Goal: Task Accomplishment & Management: Manage account settings

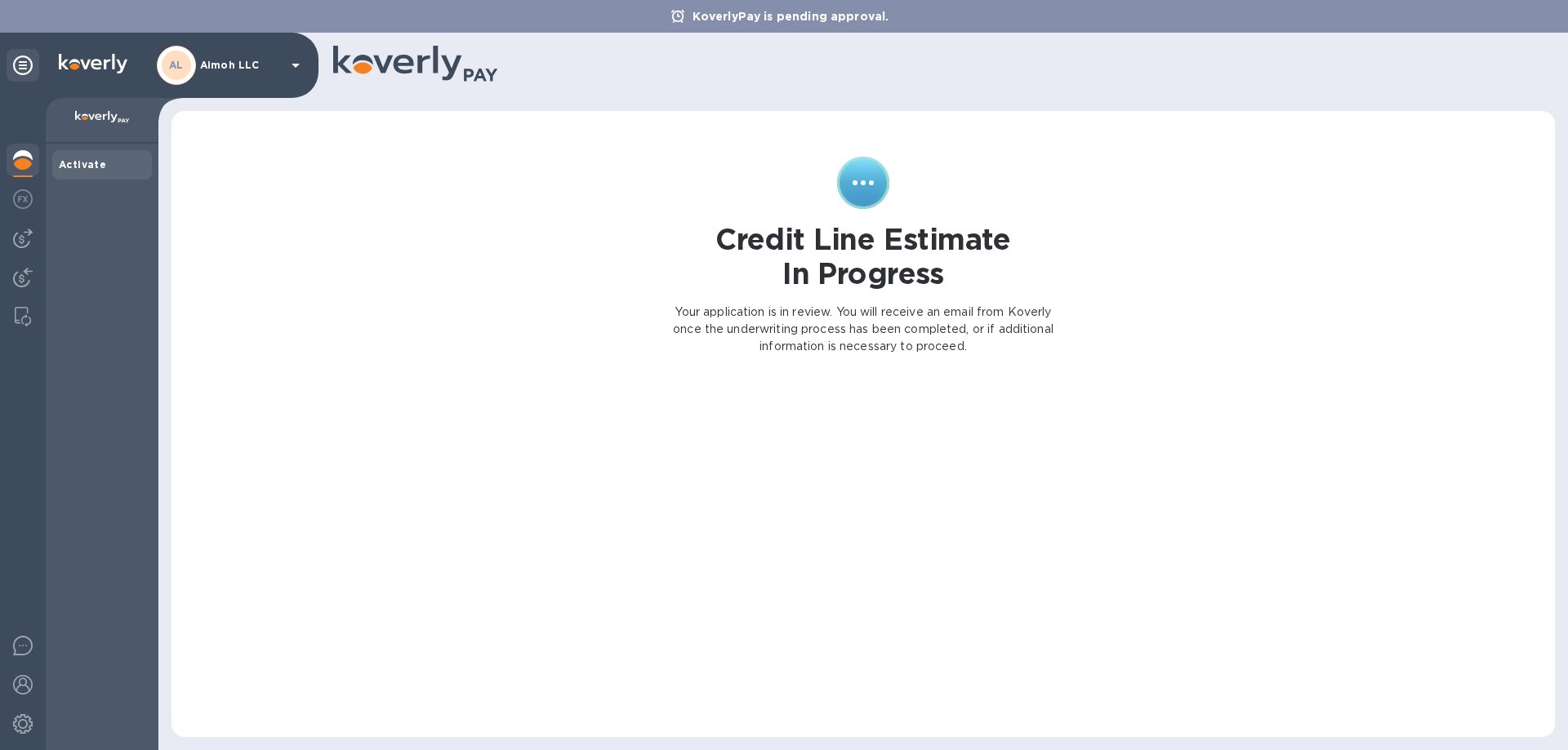
click at [110, 152] on div "Activate" at bounding box center [102, 165] width 100 height 30
click at [104, 158] on div "Activate" at bounding box center [102, 165] width 87 height 17
click at [29, 278] on img at bounding box center [22, 277] width 20 height 20
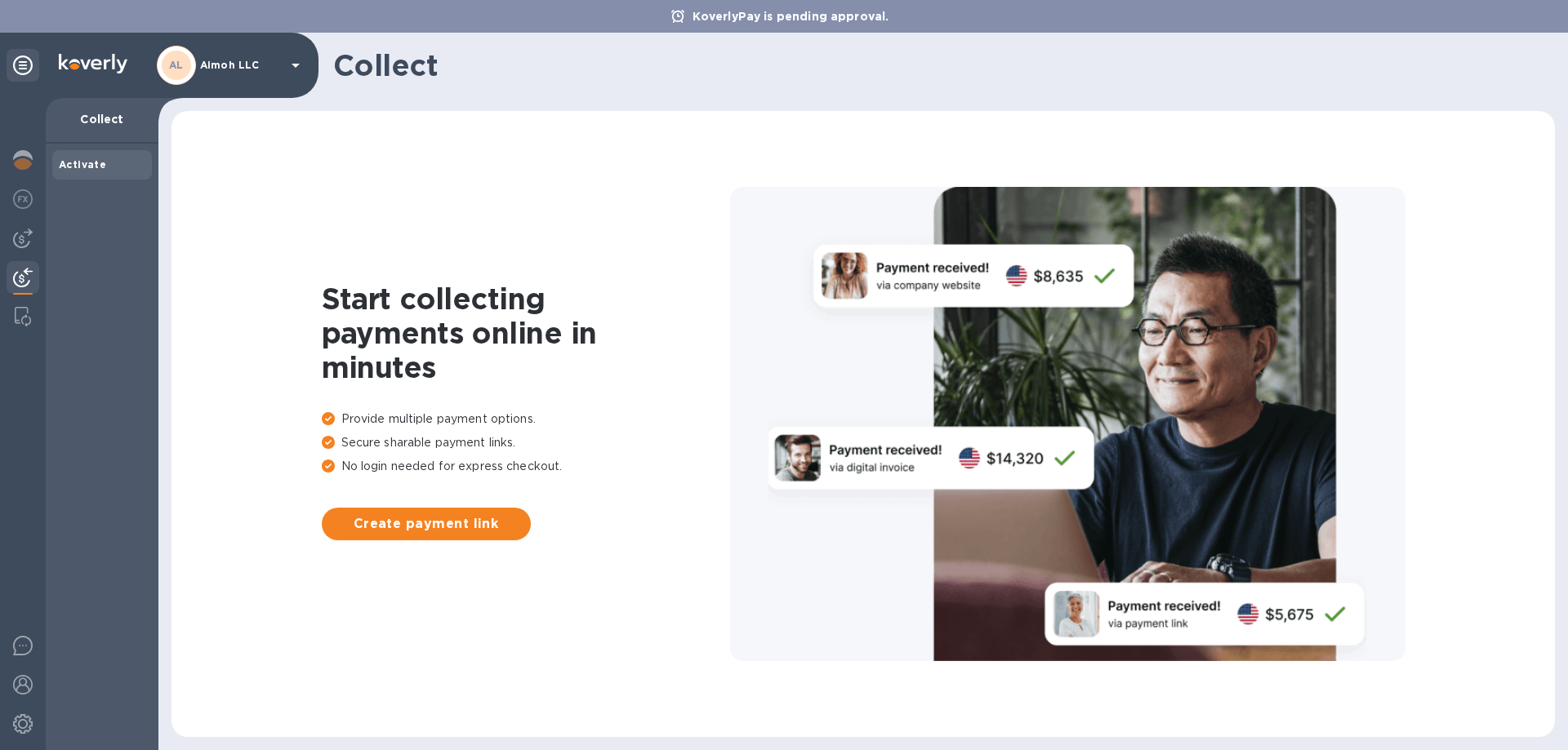
click at [35, 219] on div at bounding box center [22, 424] width 46 height 652
click at [24, 252] on div at bounding box center [22, 238] width 33 height 33
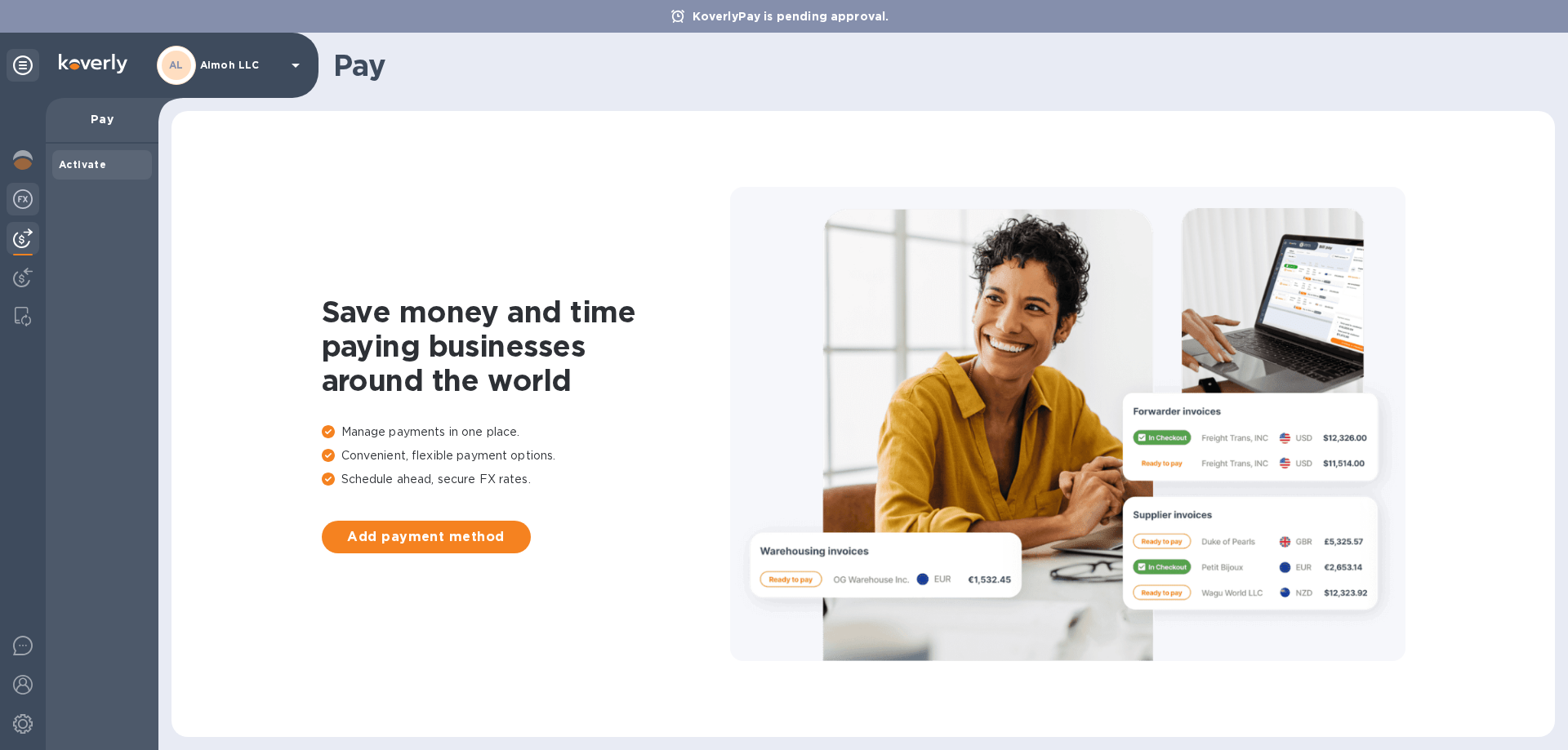
click at [26, 198] on img at bounding box center [22, 198] width 20 height 20
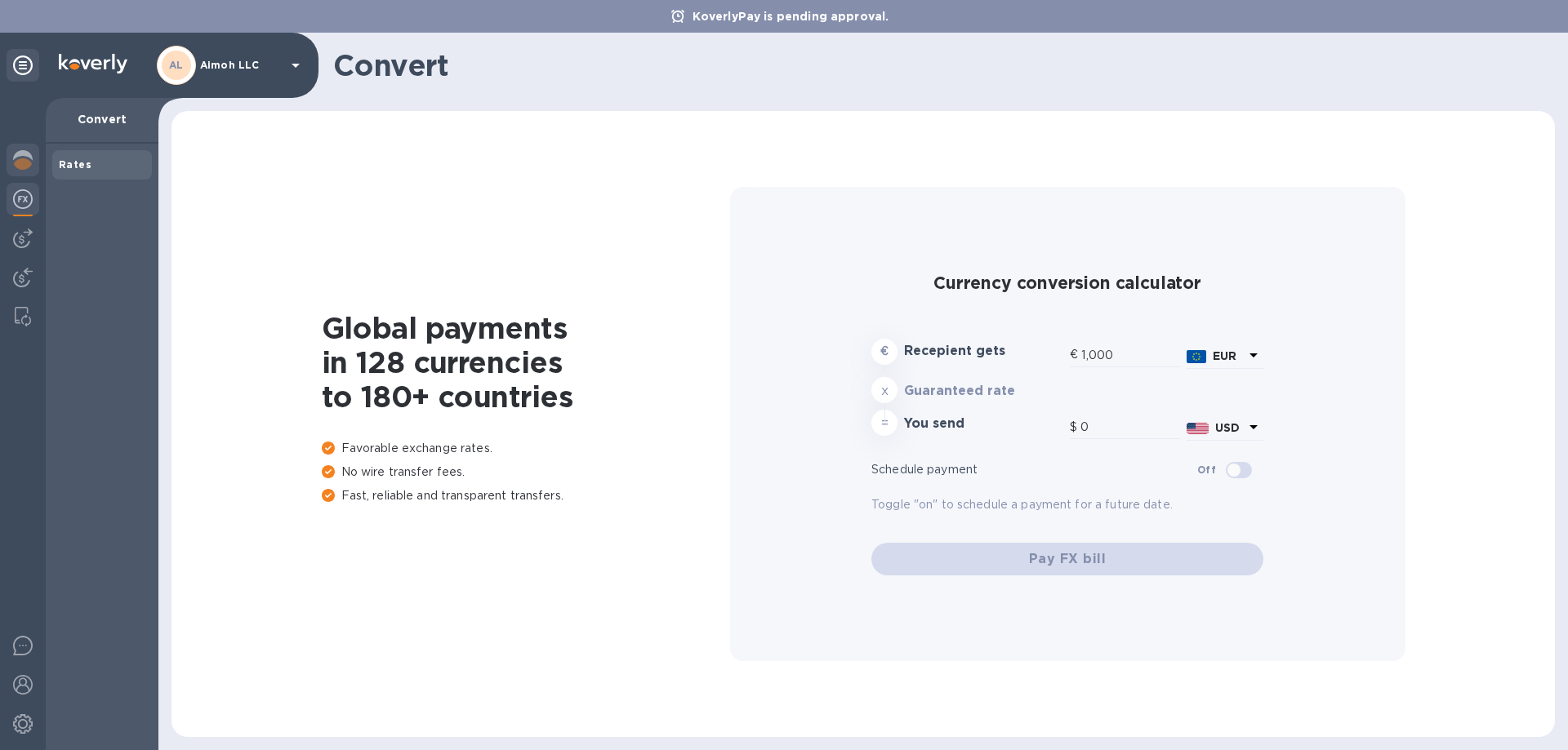
click at [22, 160] on img at bounding box center [22, 159] width 20 height 20
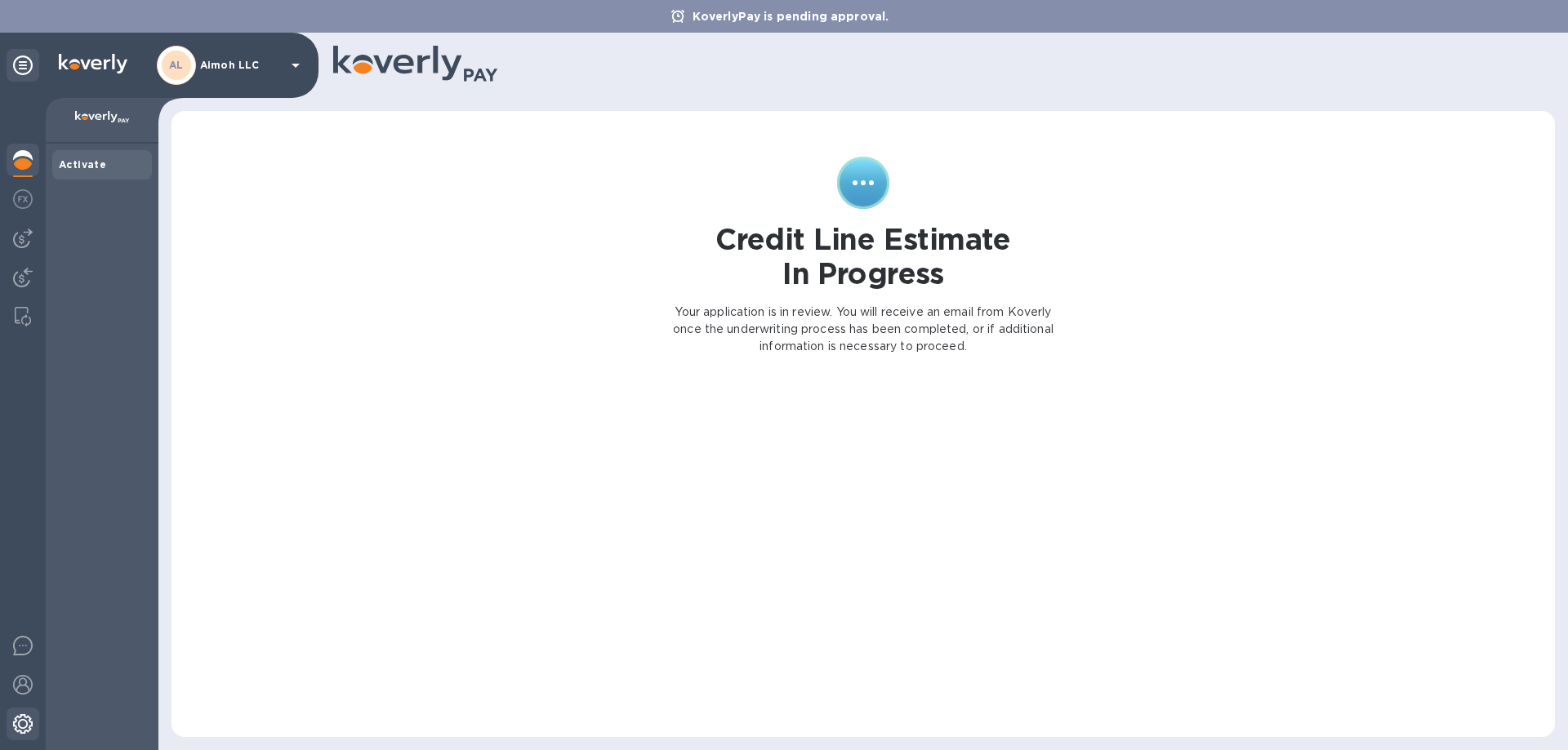
click at [21, 723] on img at bounding box center [22, 724] width 20 height 20
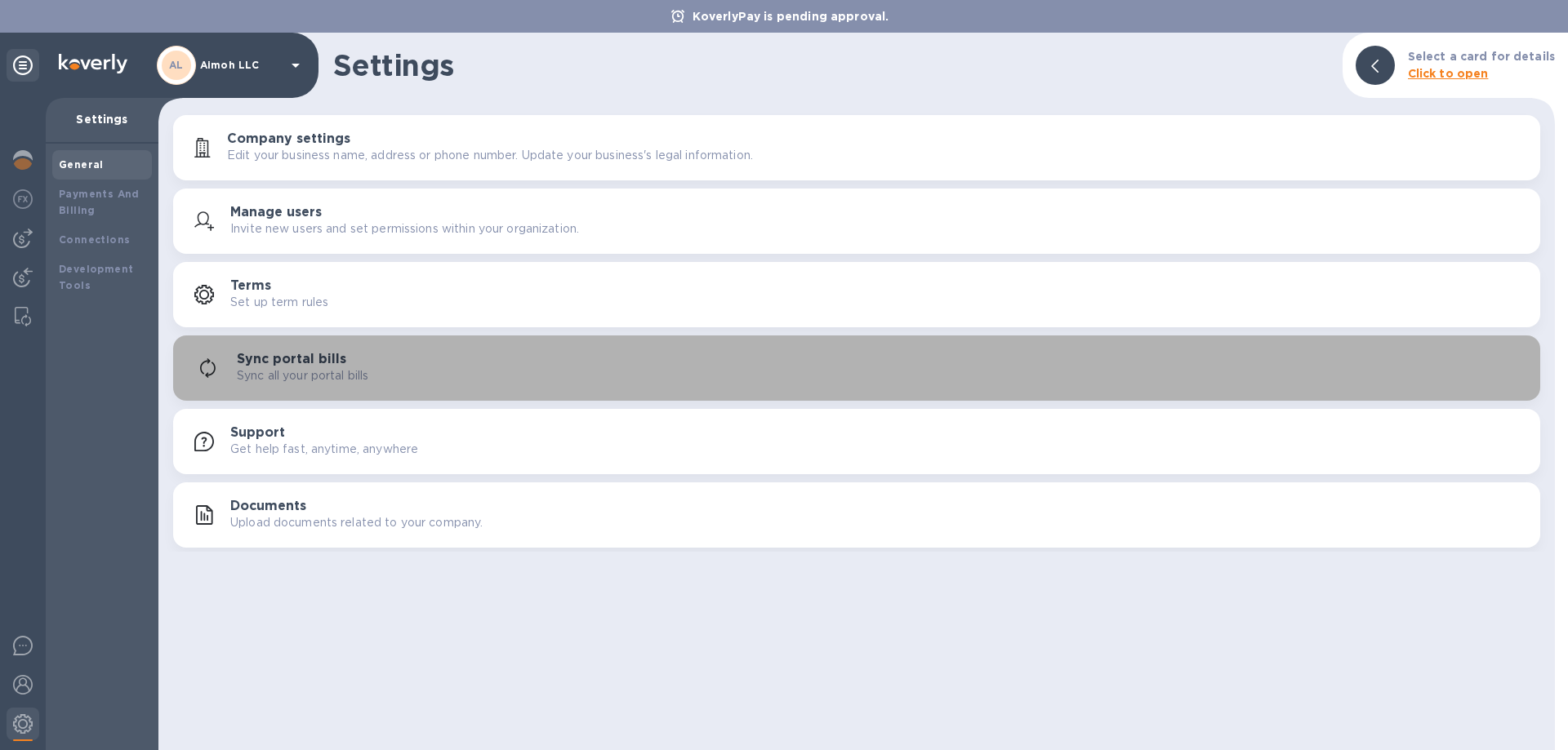
click at [339, 348] on div "Sync portal bills Sync all your portal bills" at bounding box center [857, 368] width 1348 height 39
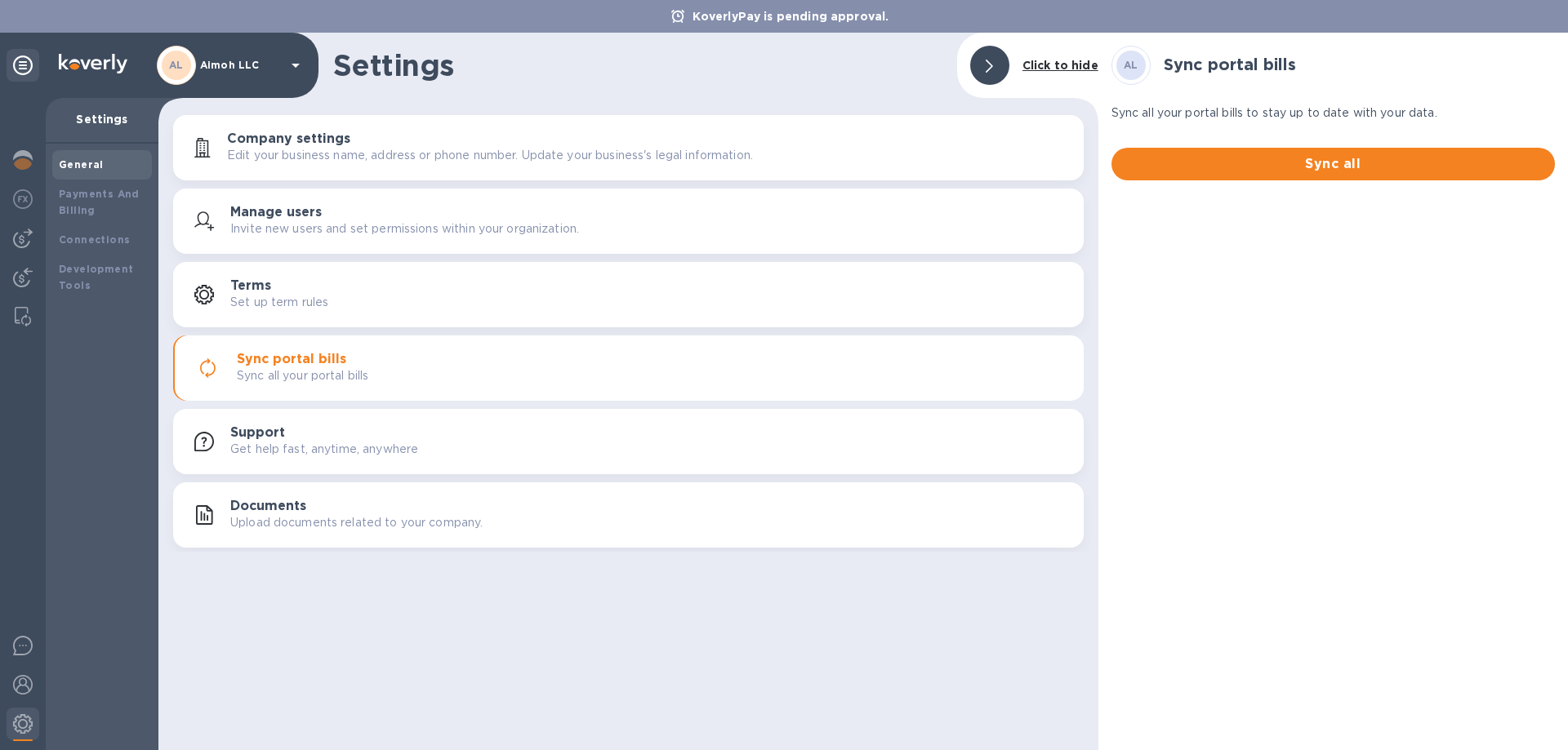
click at [338, 287] on div "Terms Set up term rules" at bounding box center [651, 294] width 841 height 33
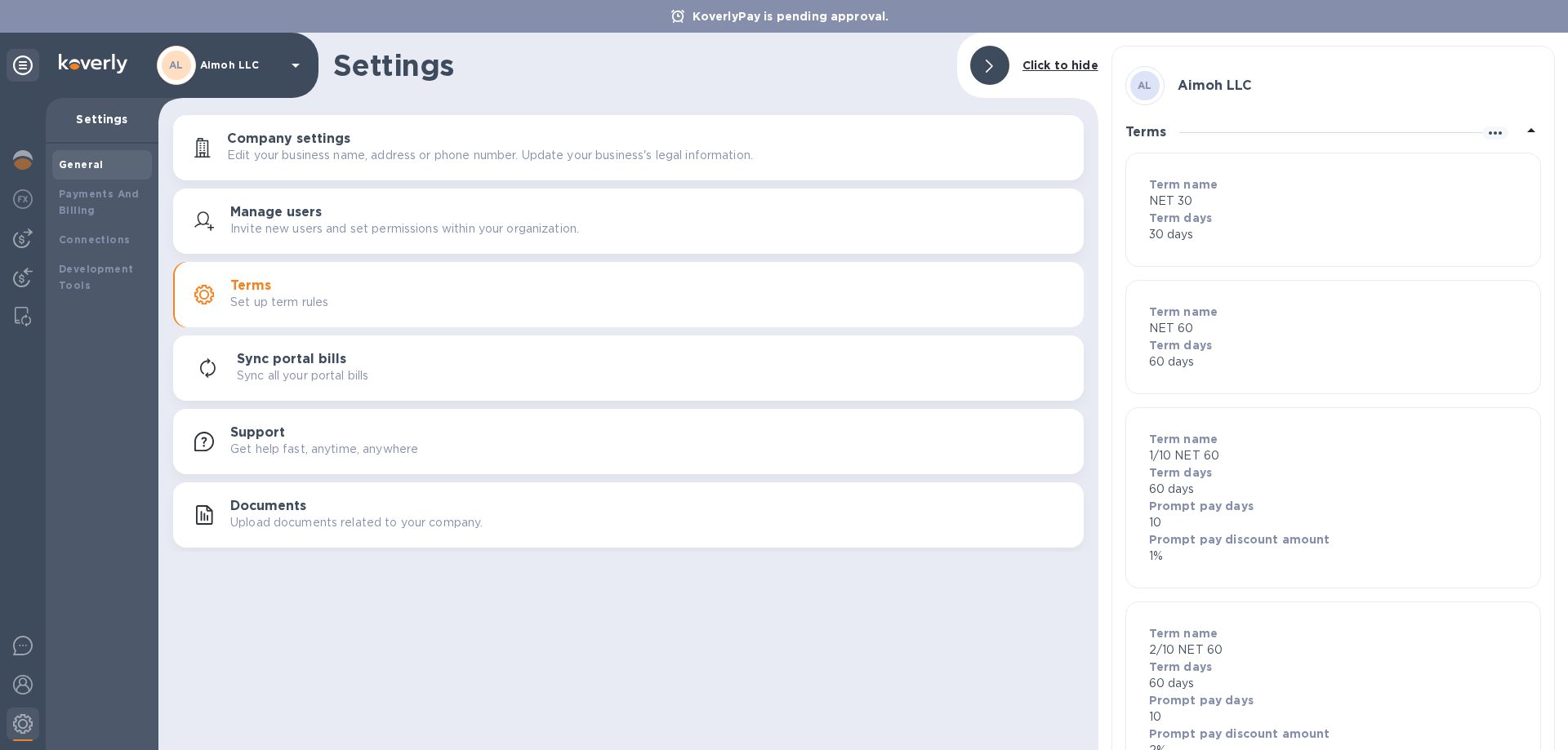
click at [324, 221] on p "Invite new users and set permissions within your organization." at bounding box center [405, 229] width 349 height 17
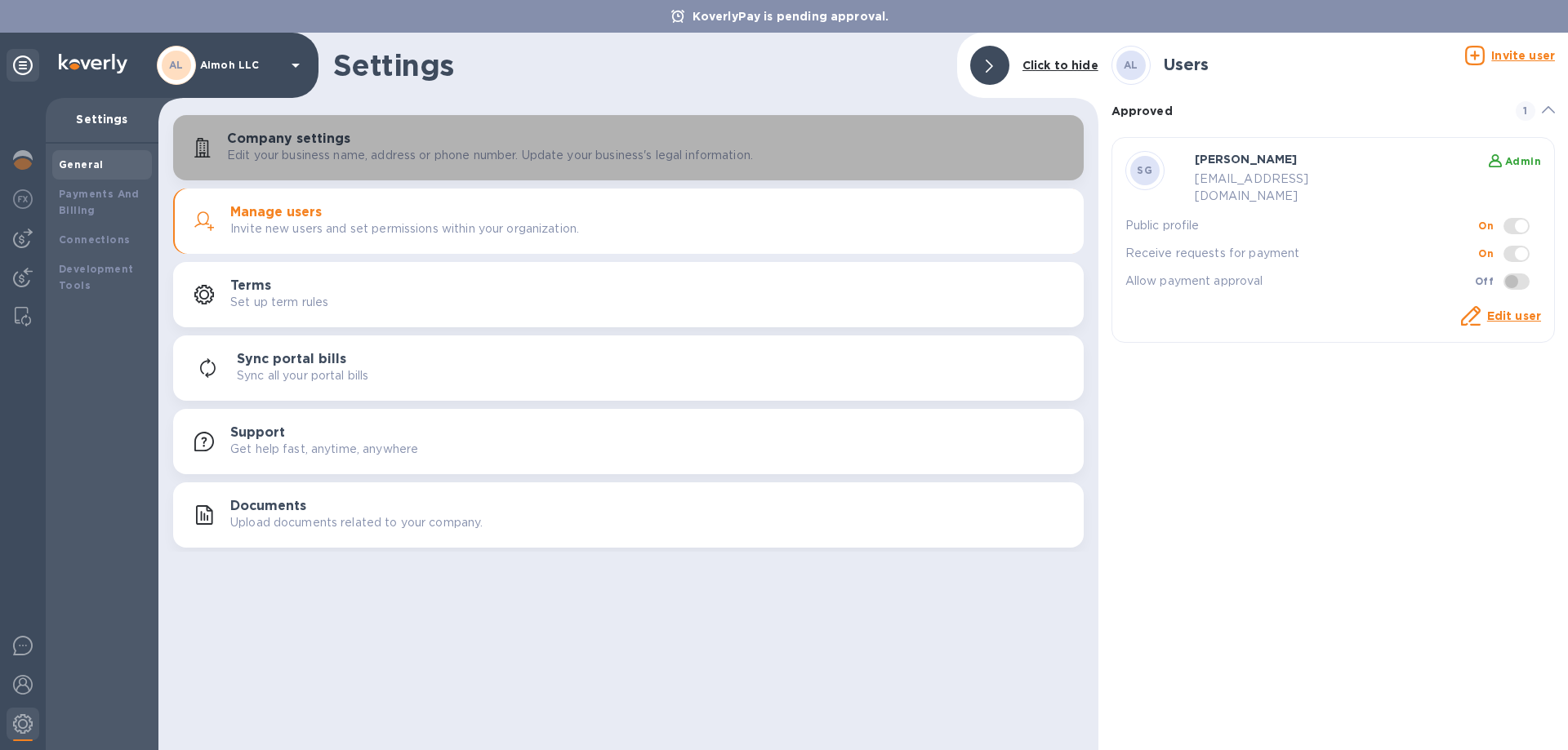
click at [337, 148] on p "Edit your business name, address or phone number. Update your business's legal …" at bounding box center [490, 156] width 526 height 17
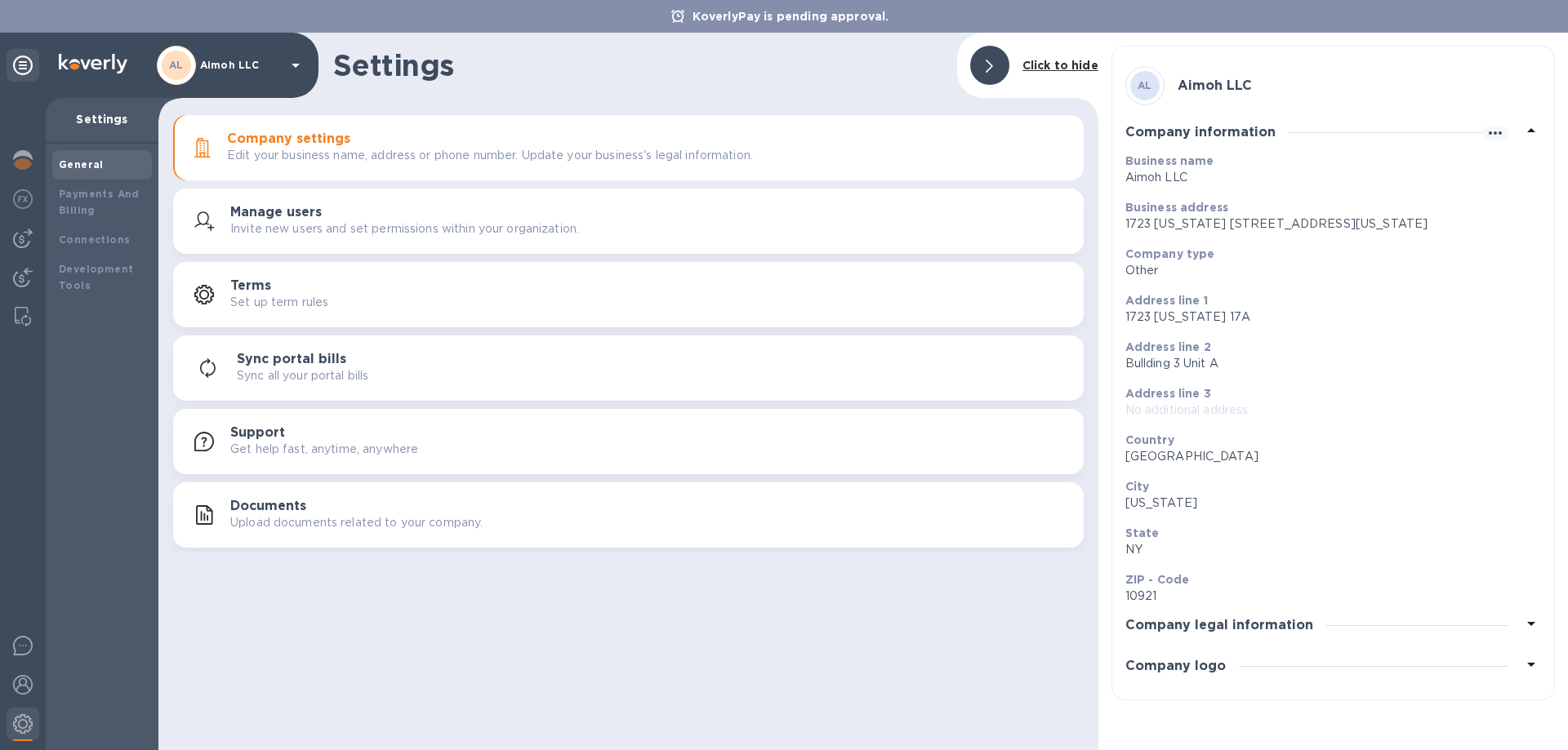
click at [1520, 617] on div at bounding box center [1524, 625] width 33 height 23
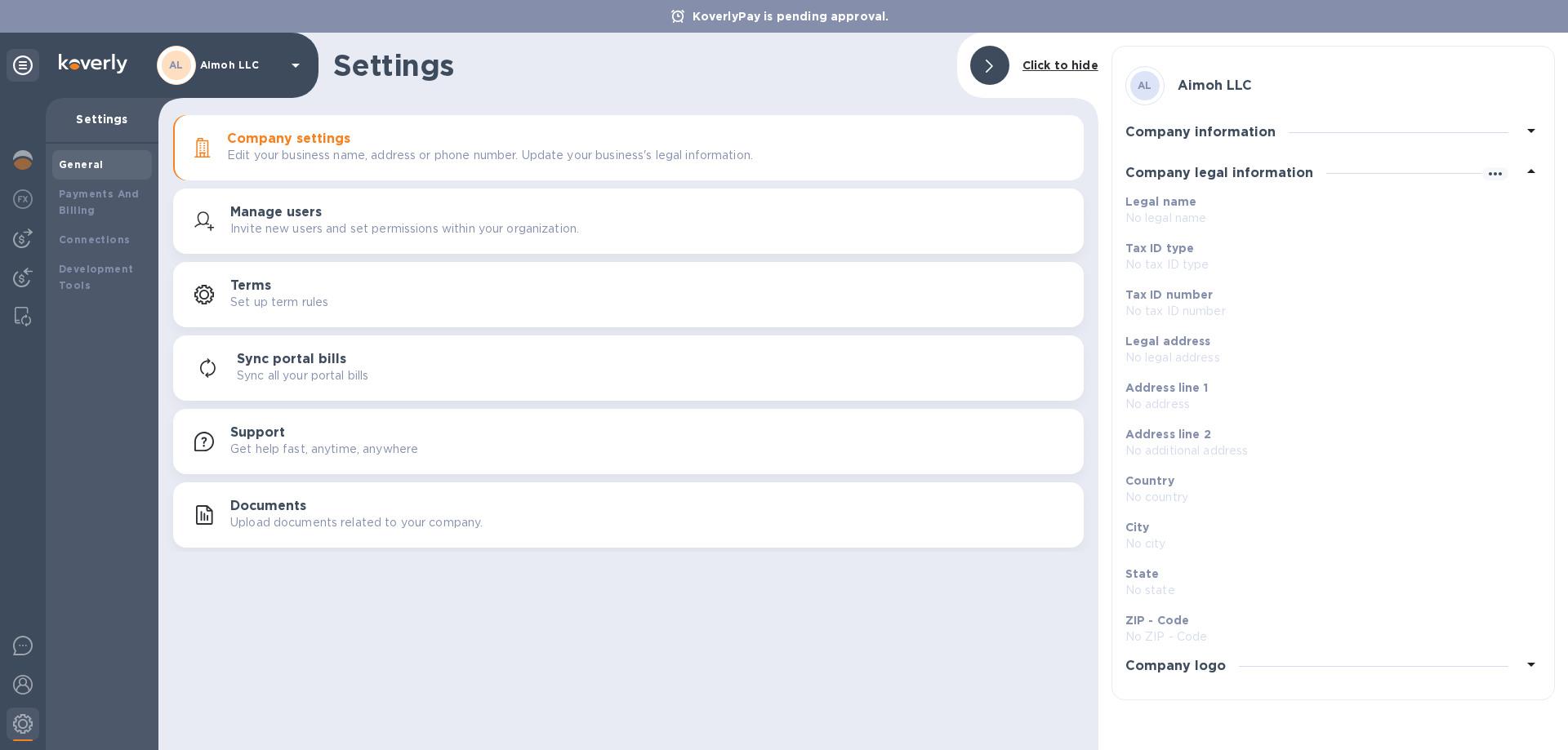
click at [1151, 90] on b "AL" at bounding box center [1146, 85] width 15 height 12
click at [82, 234] on b "Connections" at bounding box center [94, 239] width 71 height 12
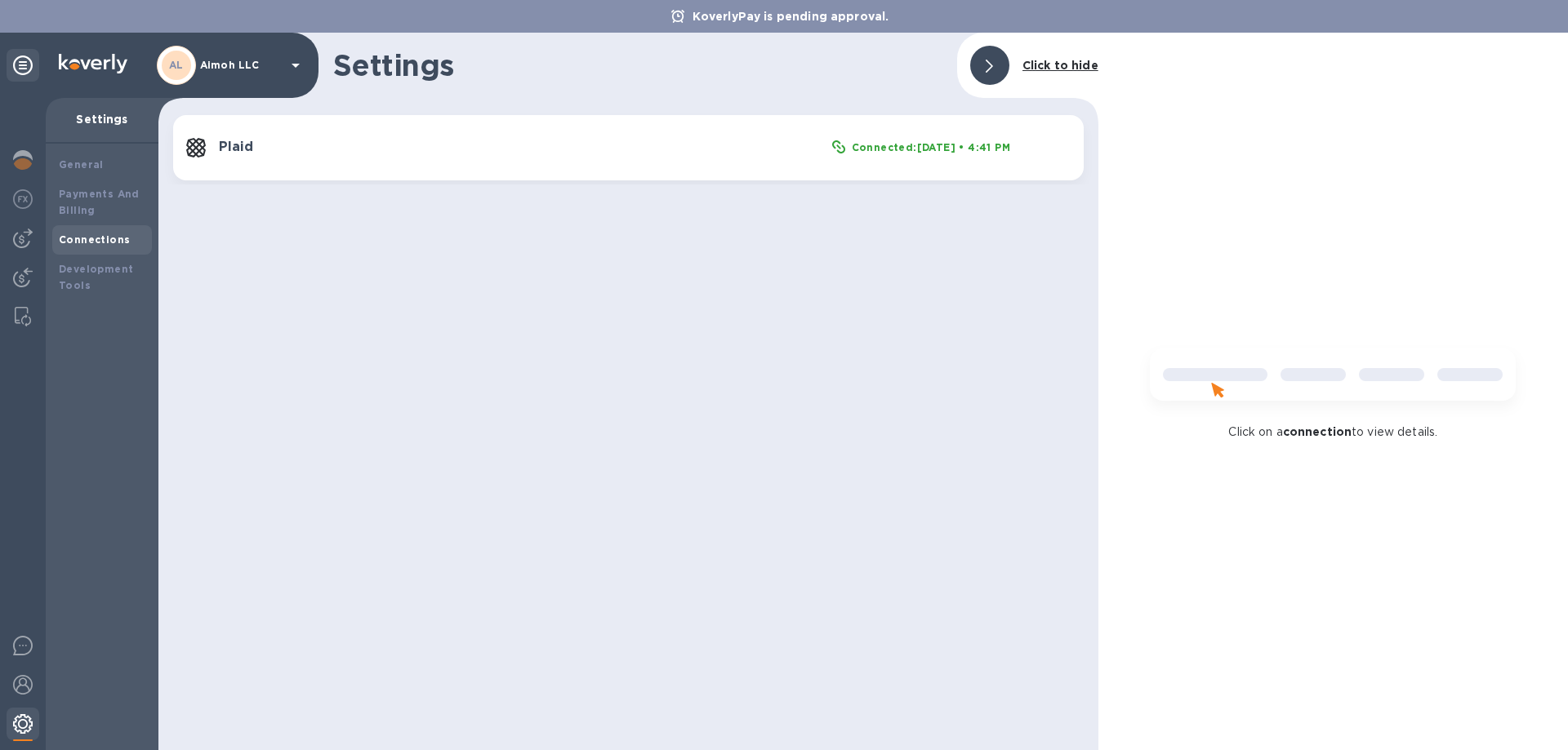
click at [14, 732] on img at bounding box center [22, 724] width 20 height 20
click at [19, 727] on img at bounding box center [22, 724] width 20 height 20
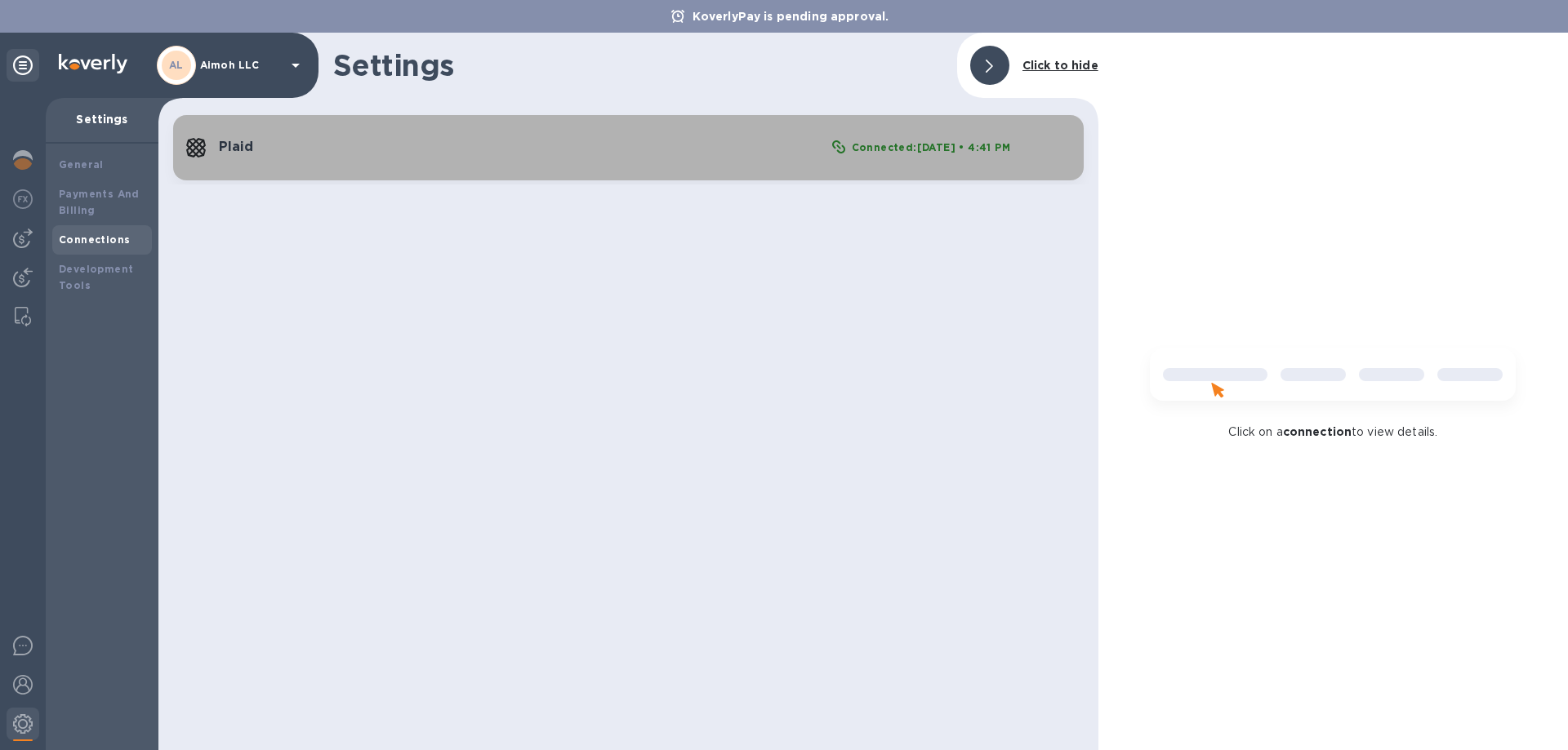
click at [251, 149] on h3 "Plaid" at bounding box center [526, 147] width 613 height 16
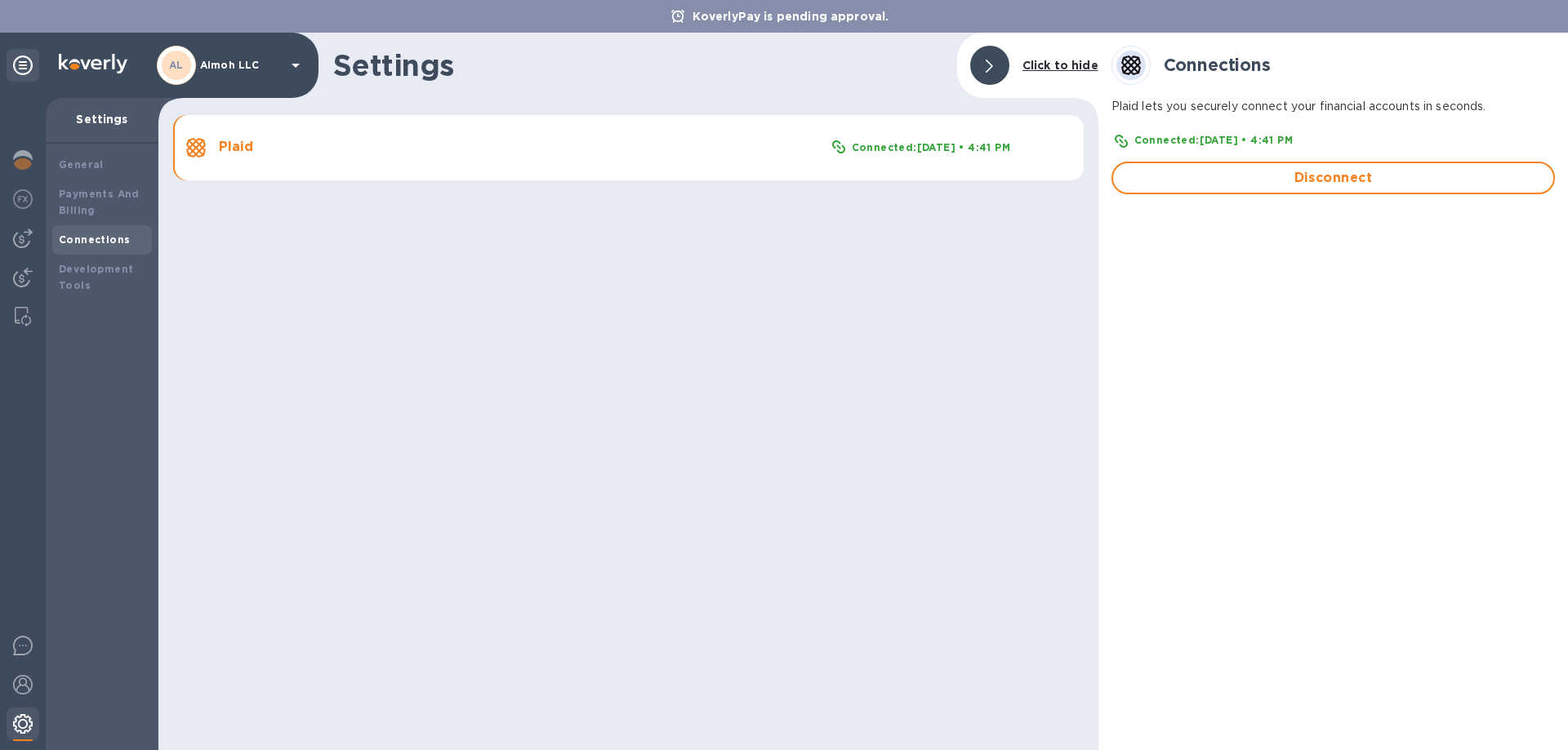
click at [31, 722] on img at bounding box center [22, 724] width 20 height 20
click at [89, 156] on div "General" at bounding box center [102, 165] width 100 height 30
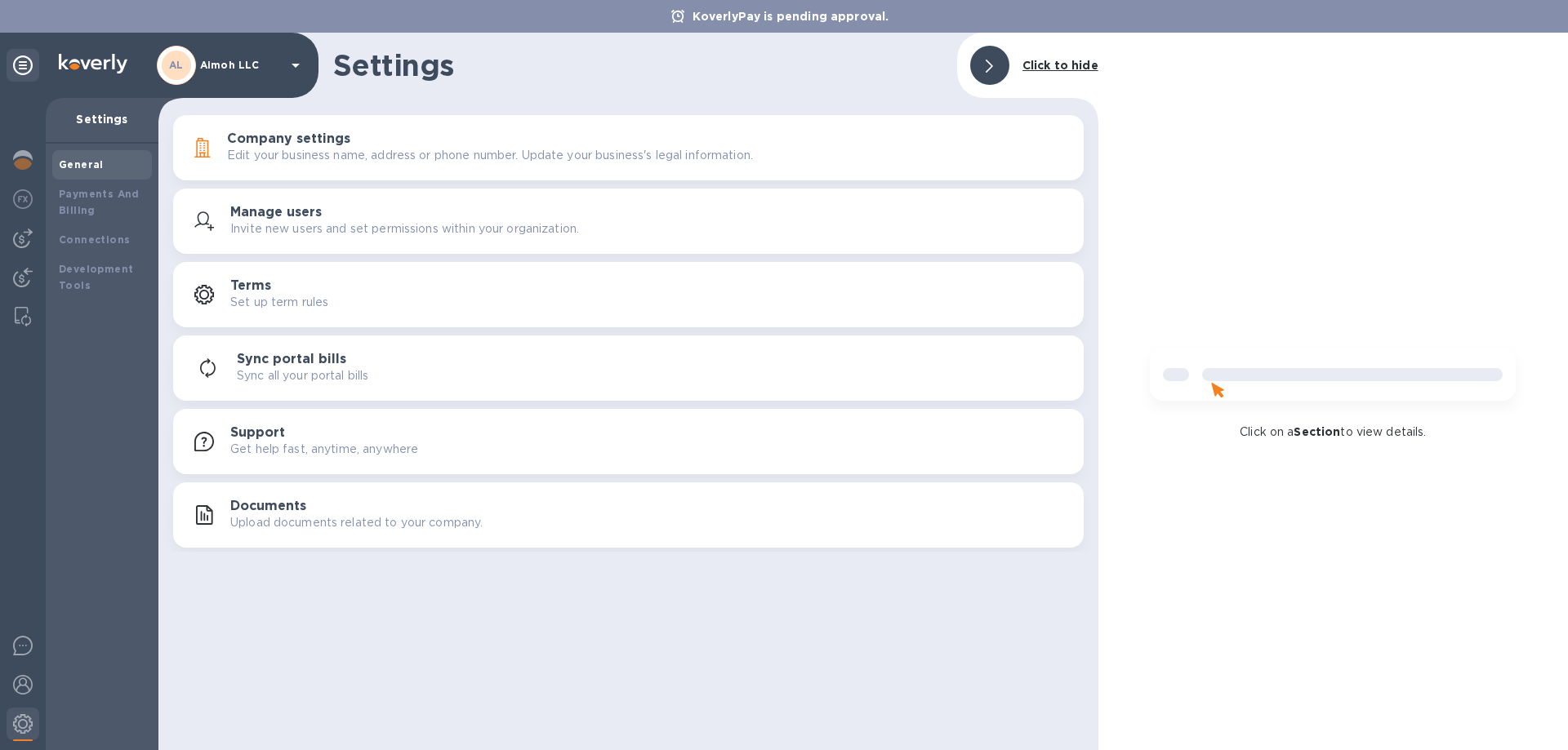
click at [312, 521] on p "Upload documents related to your company." at bounding box center [356, 523] width 253 height 17
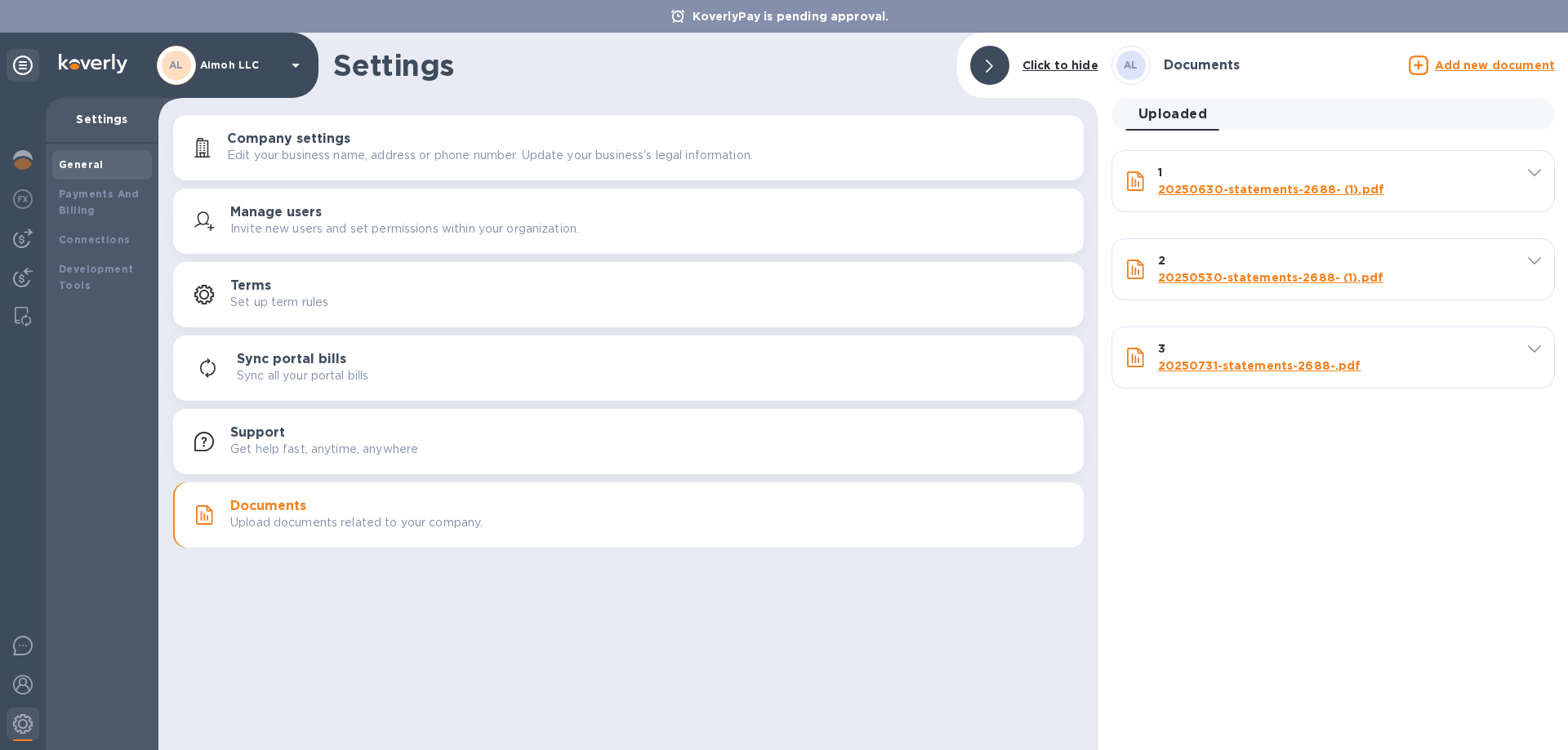
click at [1513, 62] on u "Add new document" at bounding box center [1494, 65] width 120 height 13
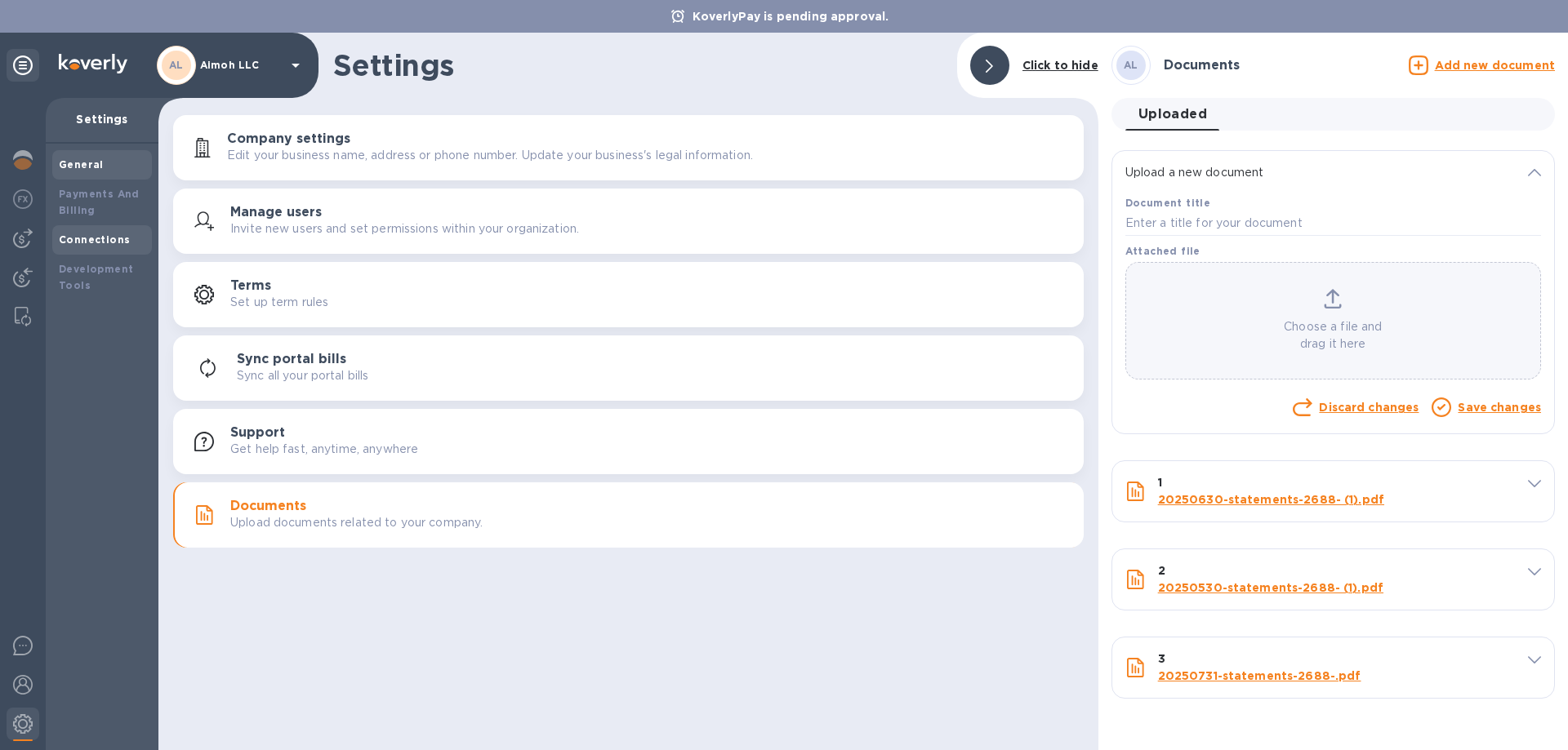
click at [121, 247] on div "Connections" at bounding box center [102, 240] width 87 height 17
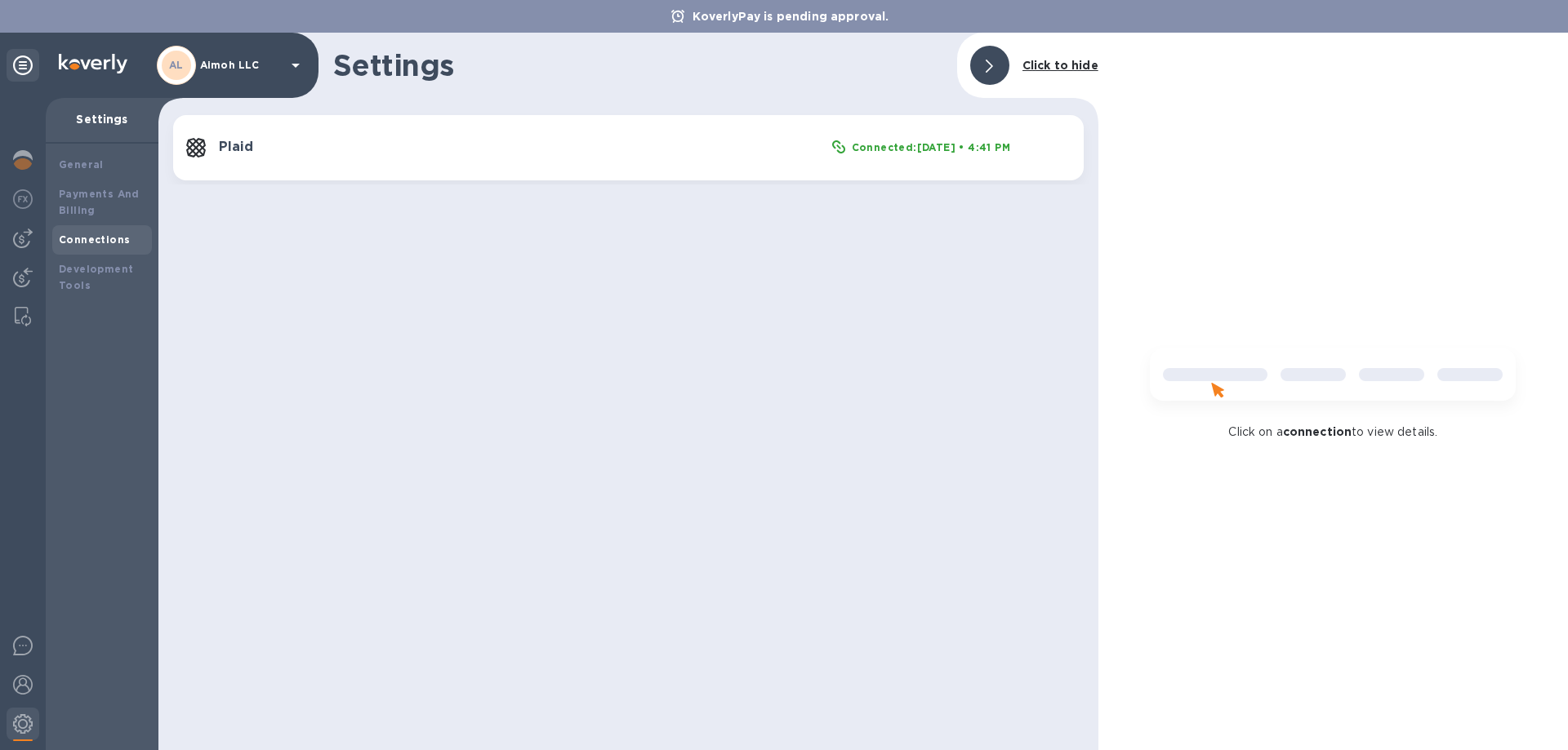
click at [919, 152] on b "Connected: [DATE] • 4:41 PM" at bounding box center [931, 147] width 158 height 12
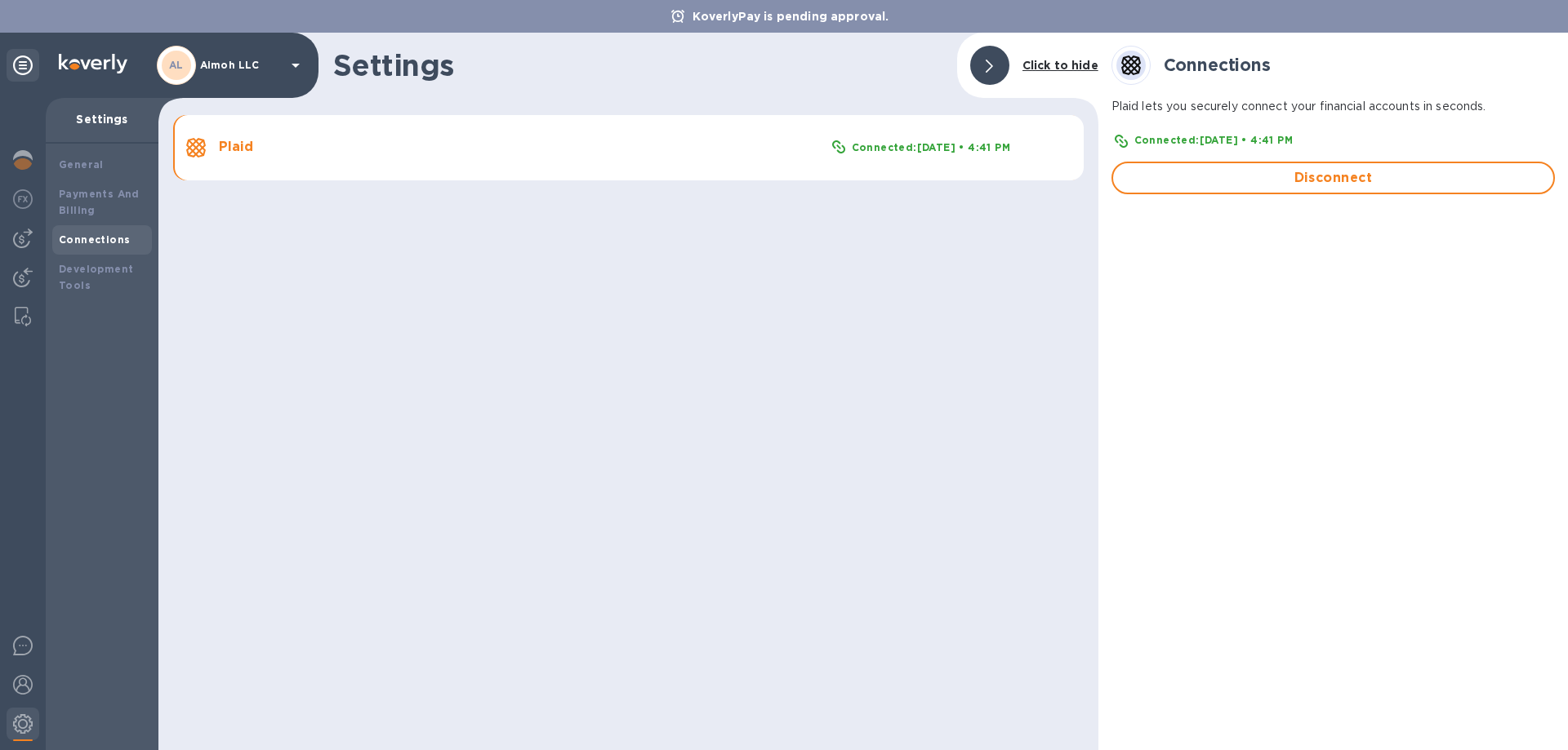
click at [919, 152] on b "Connected: [DATE] • 4:41 PM" at bounding box center [931, 147] width 158 height 12
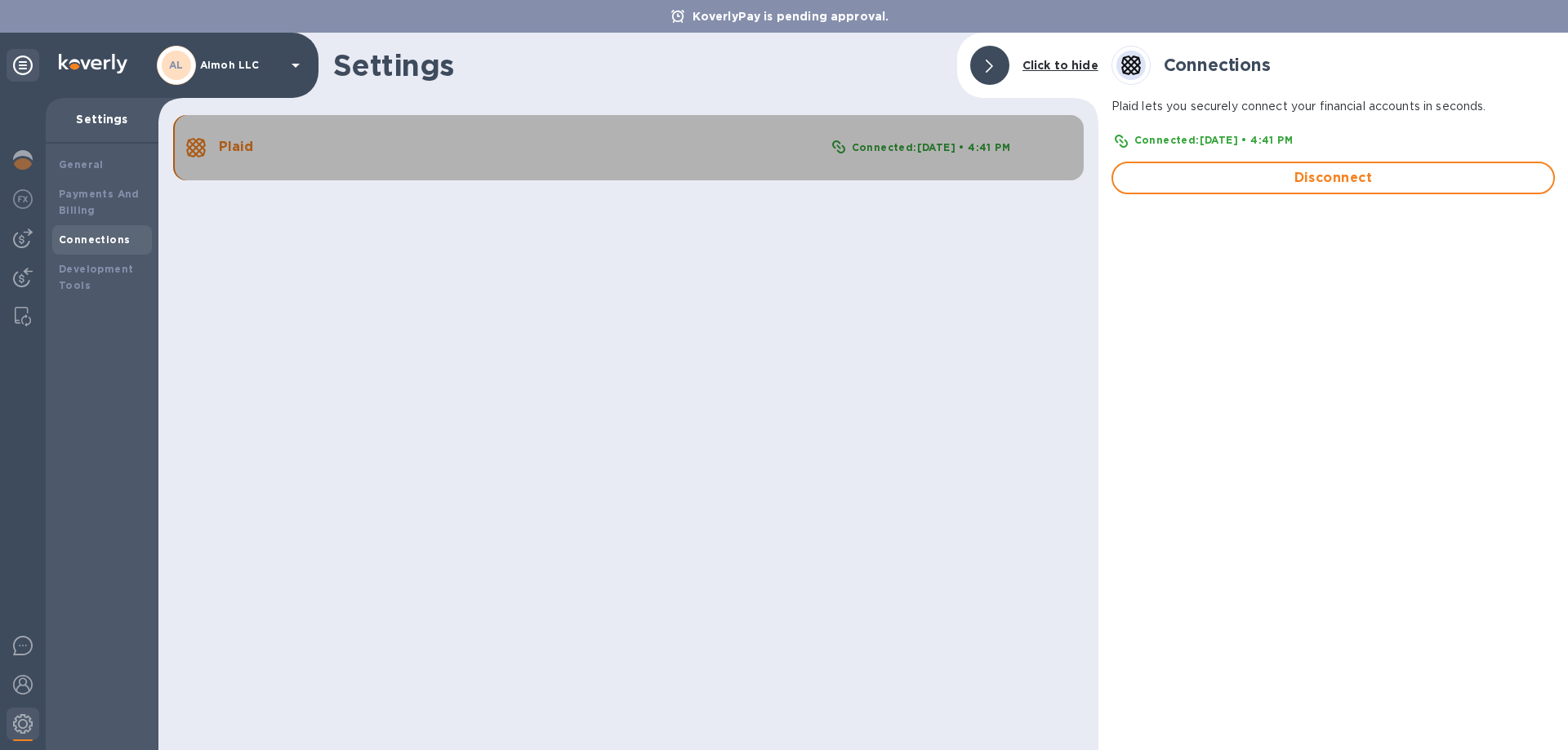
click at [919, 152] on b "Connected: [DATE] • 4:41 PM" at bounding box center [931, 147] width 158 height 12
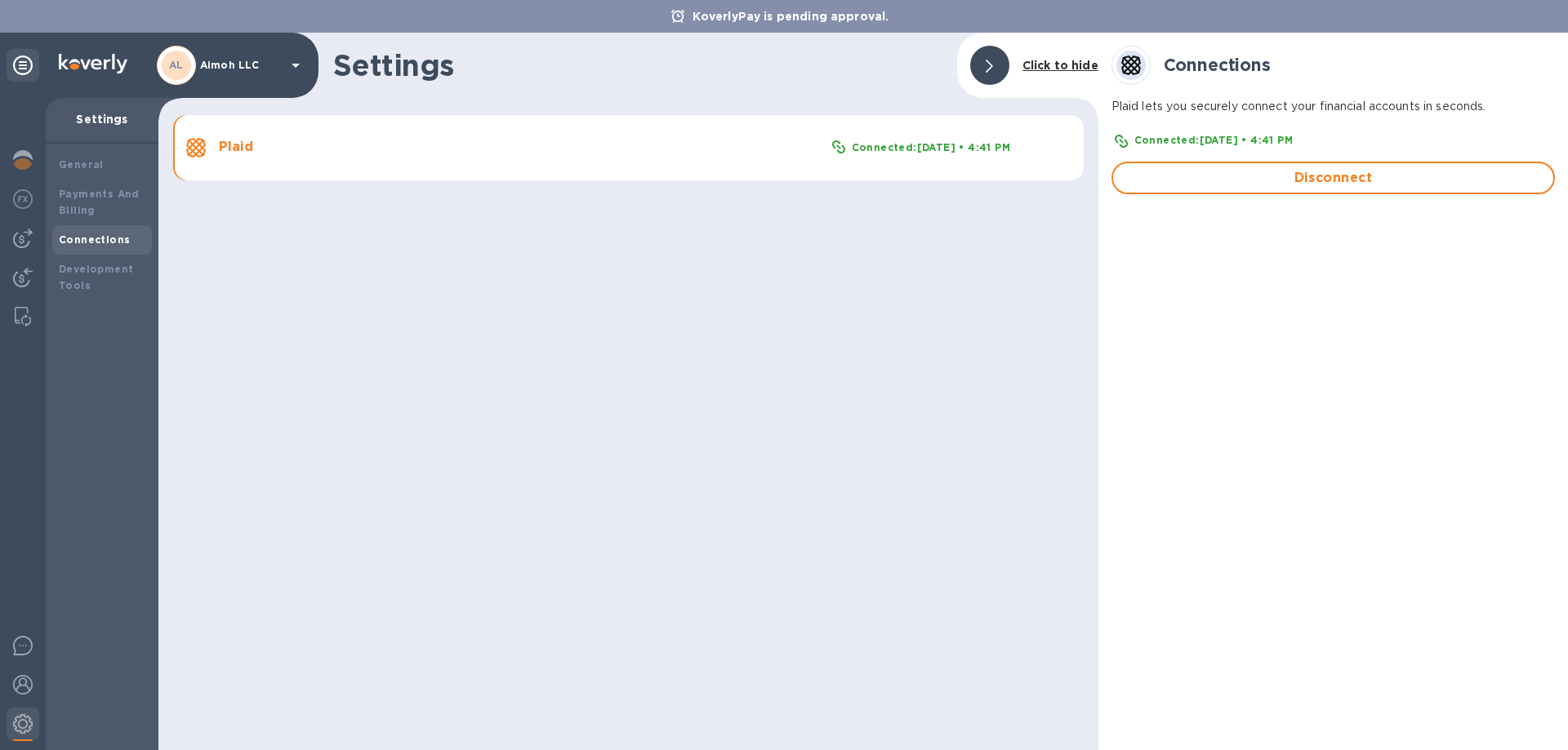
click at [109, 148] on div "General Payments And Billing Connections Development Tools" at bounding box center [102, 446] width 113 height 607
click at [103, 173] on div "General" at bounding box center [102, 165] width 100 height 30
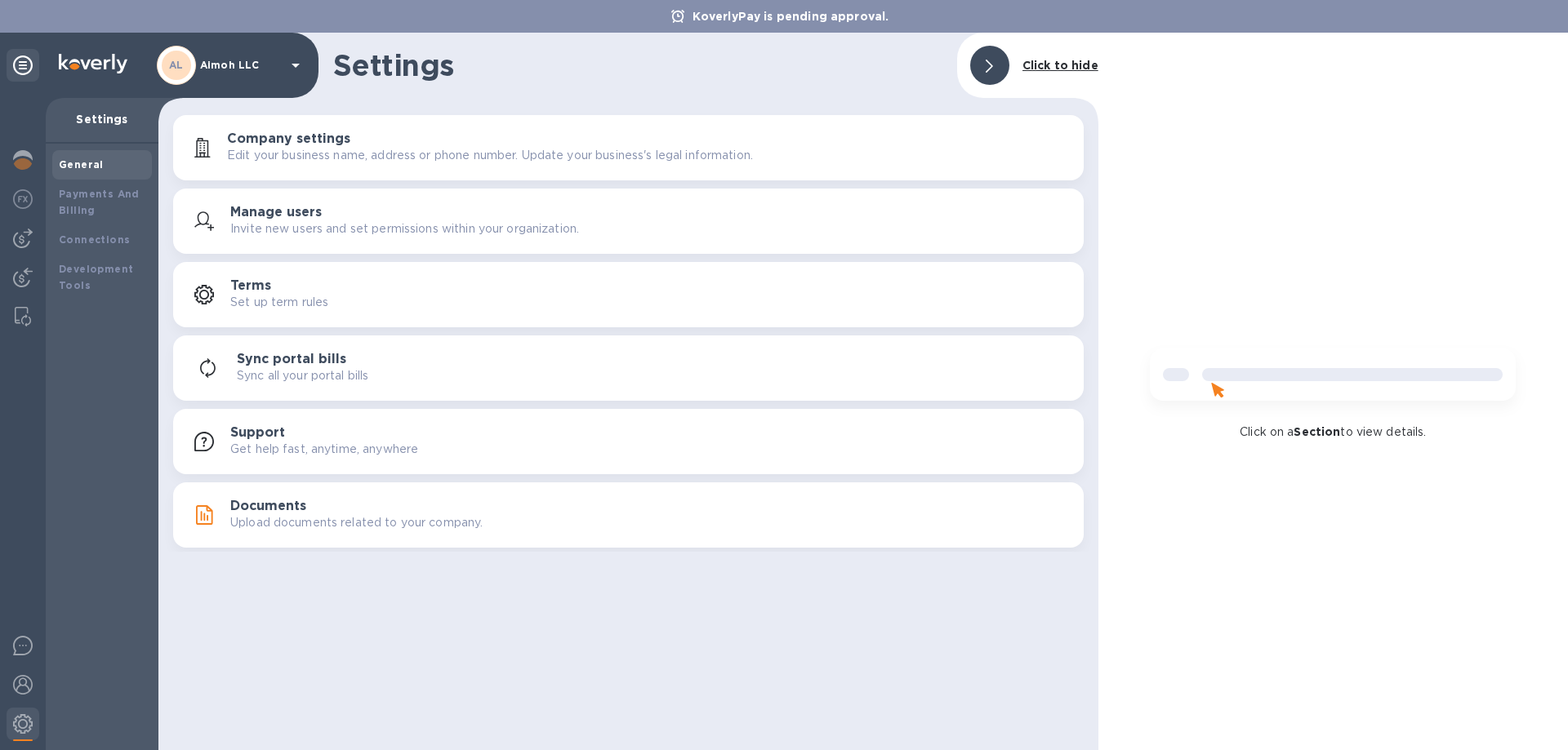
click at [334, 514] on p "Upload documents related to your company." at bounding box center [356, 523] width 253 height 17
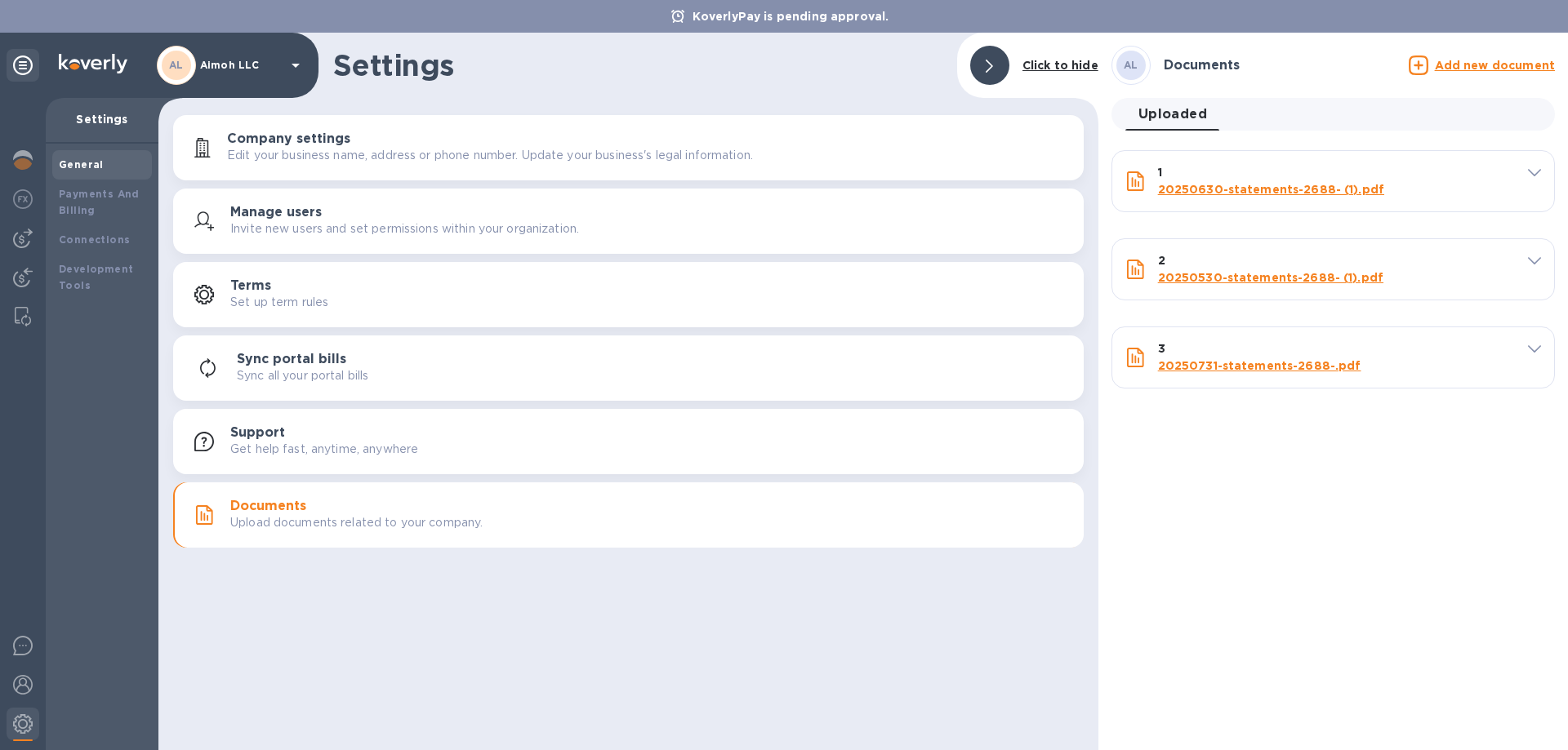
click at [1484, 56] on div "Add new document" at bounding box center [1481, 65] width 146 height 20
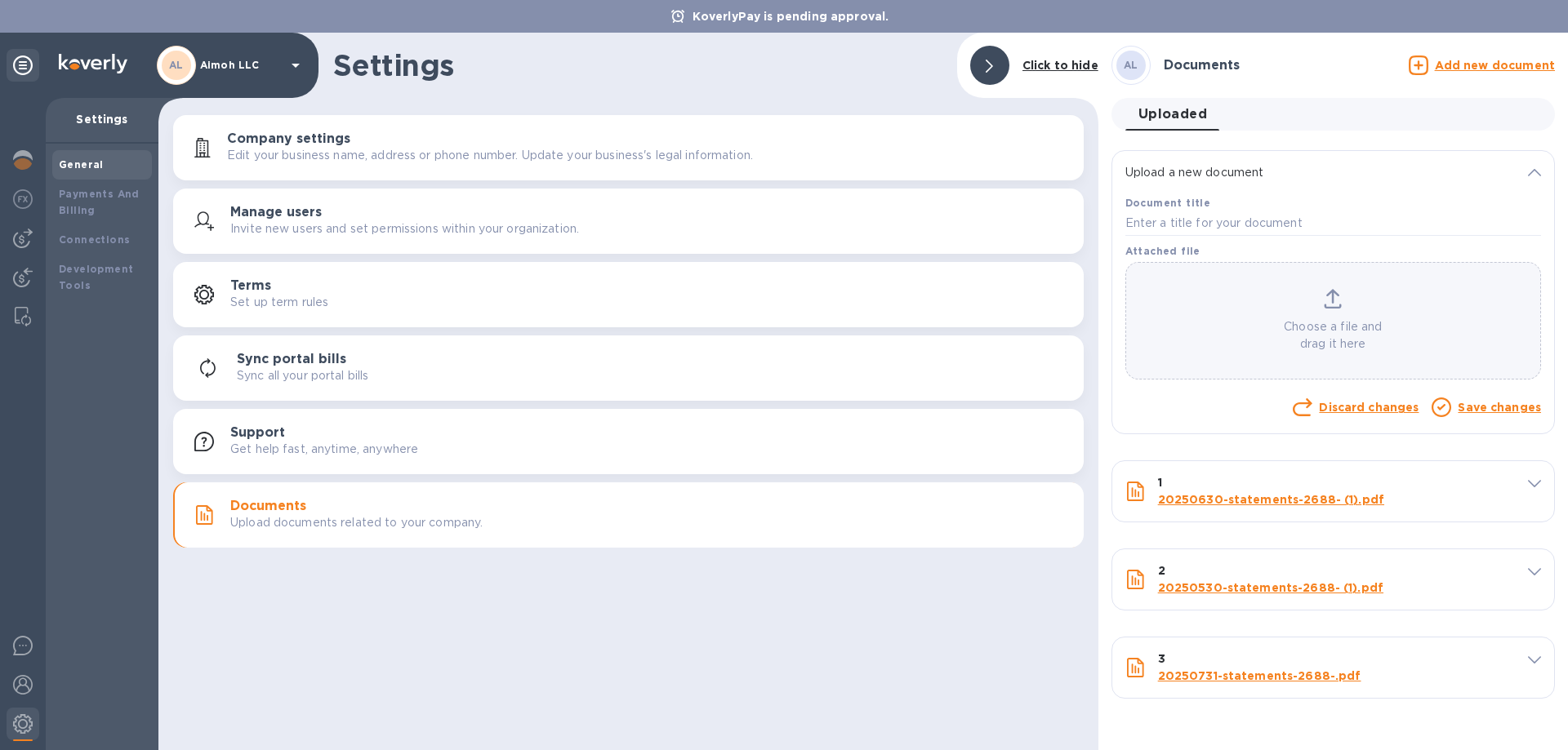
click at [1388, 302] on div "Choose a file and drag it here" at bounding box center [1333, 320] width 414 height 63
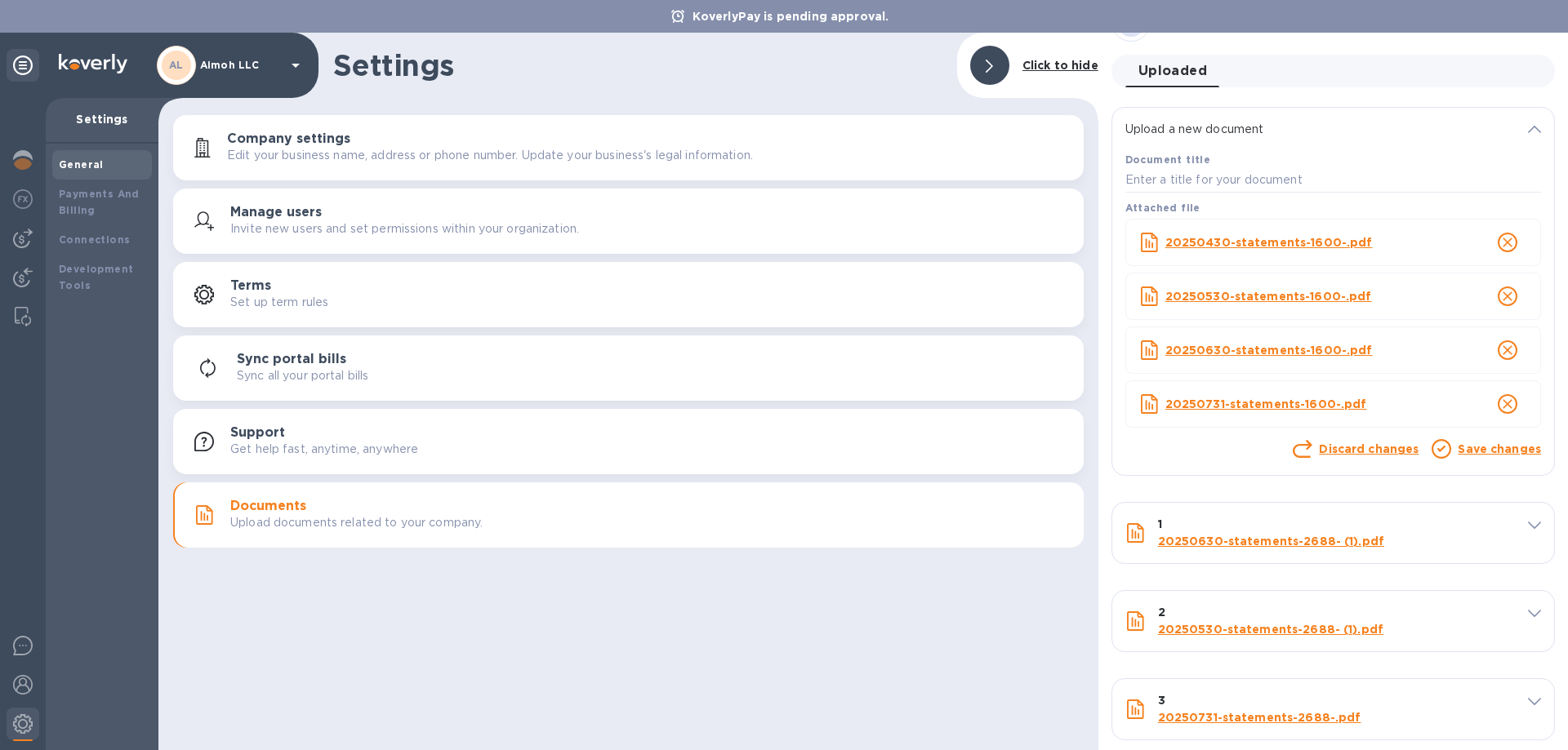
scroll to position [65, 0]
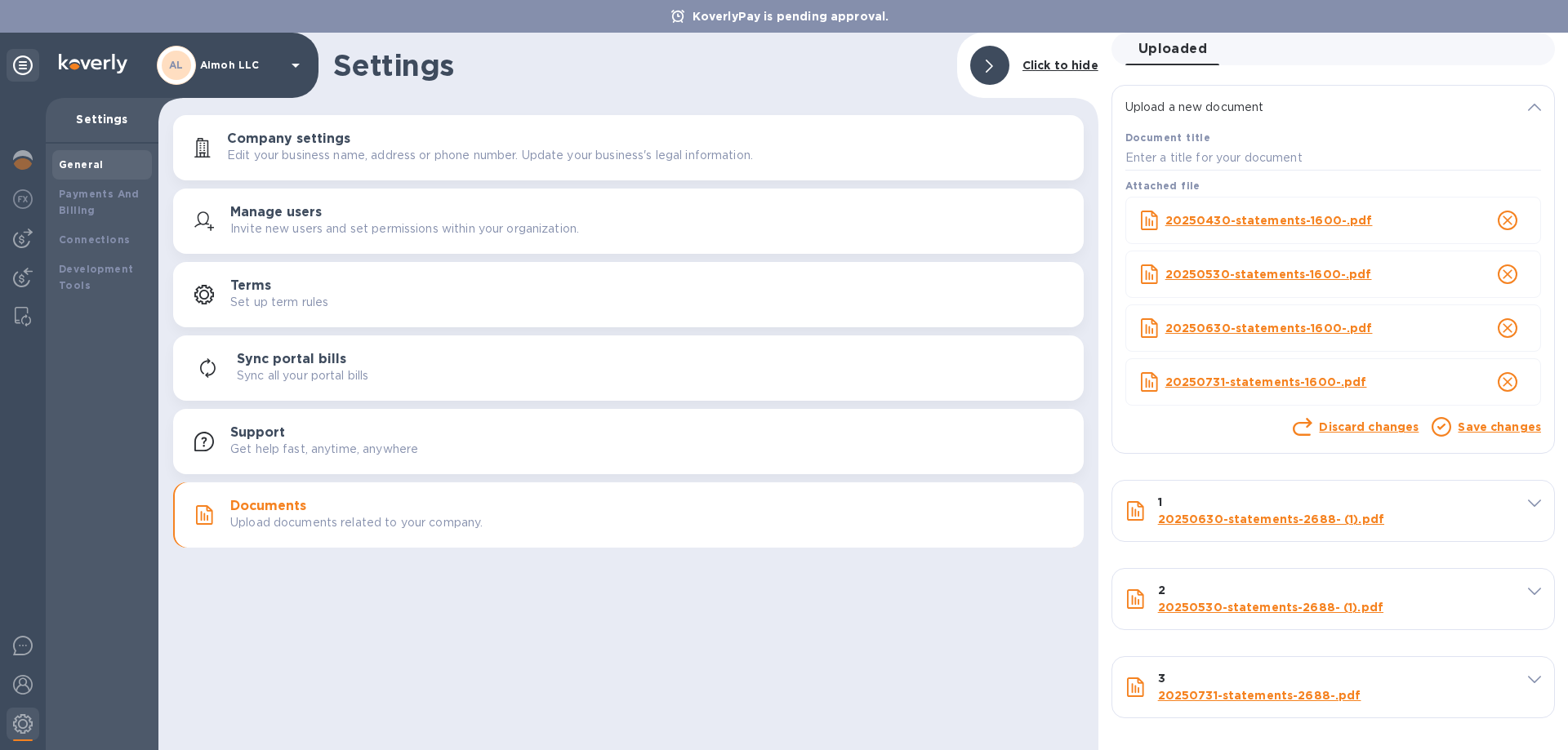
click at [1485, 430] on link "Save changes" at bounding box center [1499, 427] width 83 height 13
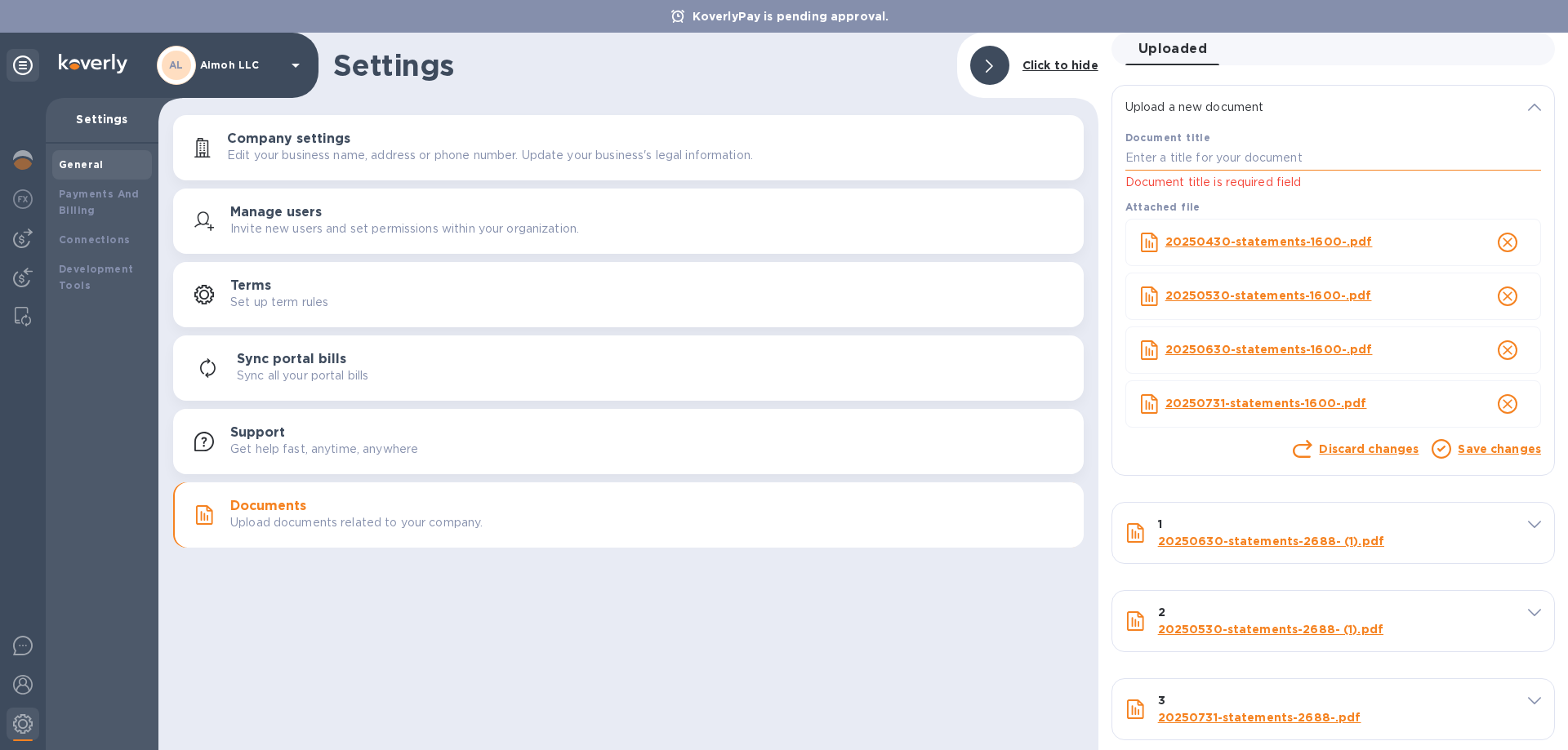
click at [1199, 162] on input "text" at bounding box center [1333, 158] width 416 height 24
type input "1600"
click at [1514, 446] on link "Save changes" at bounding box center [1499, 449] width 83 height 13
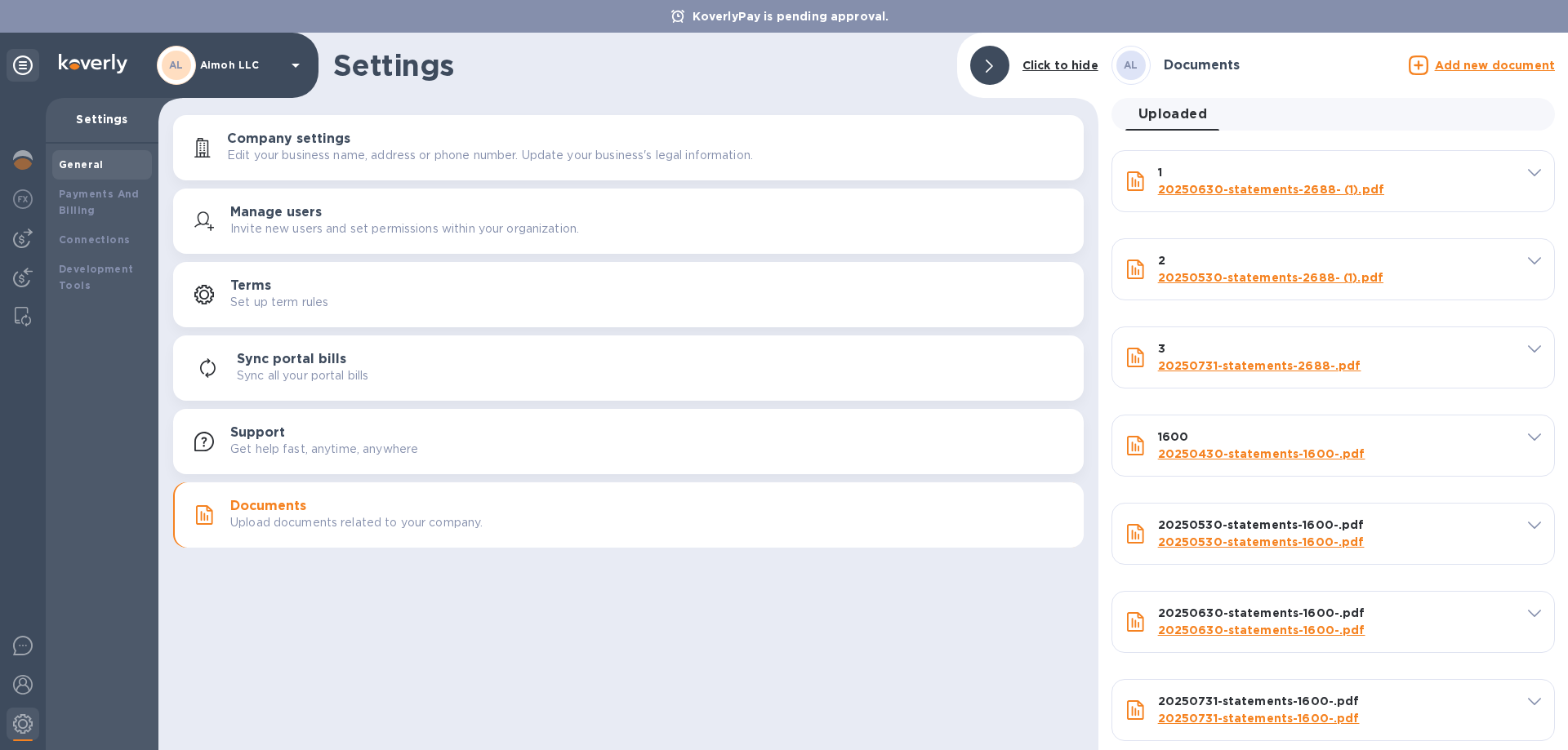
scroll to position [23, 0]
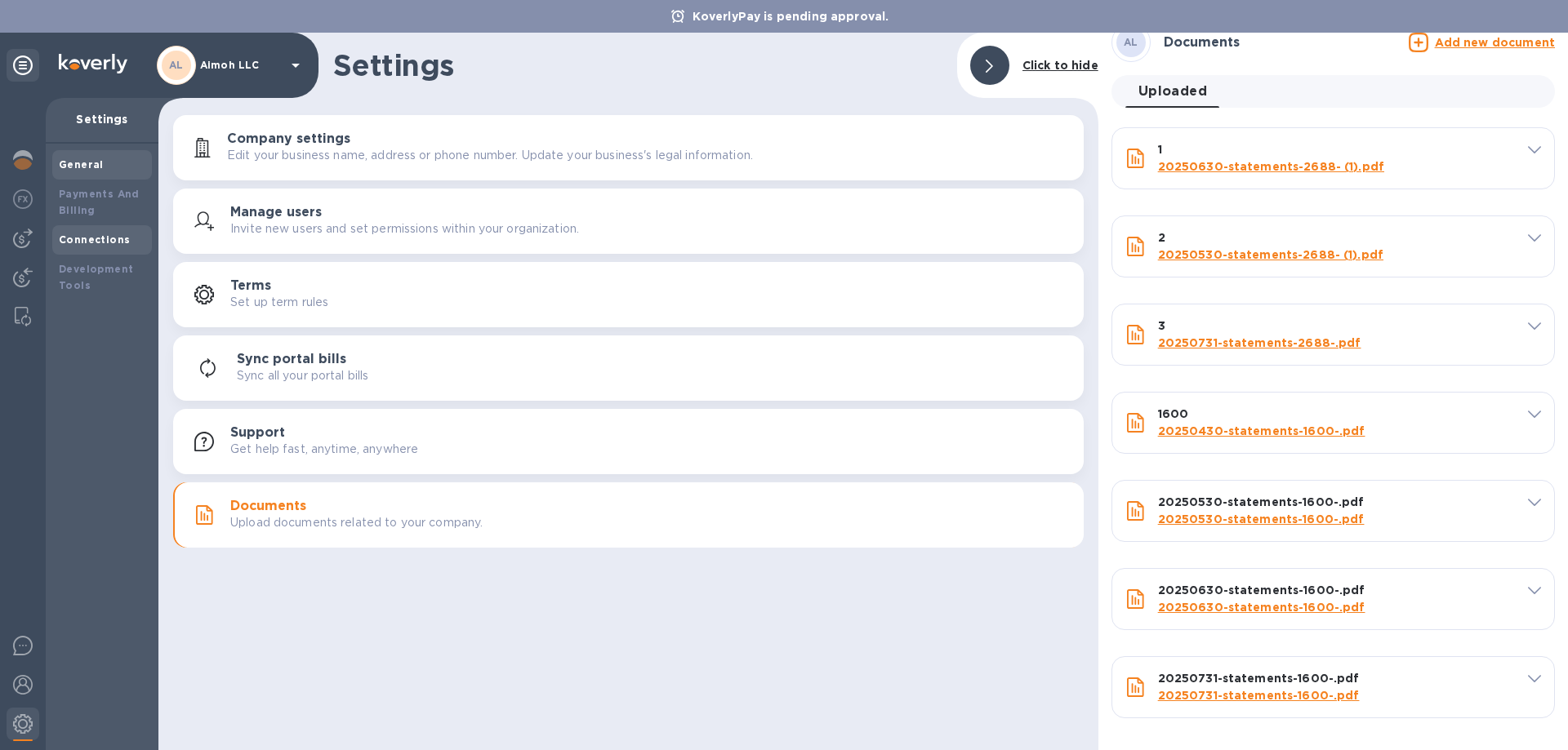
click at [97, 247] on div "Connections" at bounding box center [102, 240] width 100 height 30
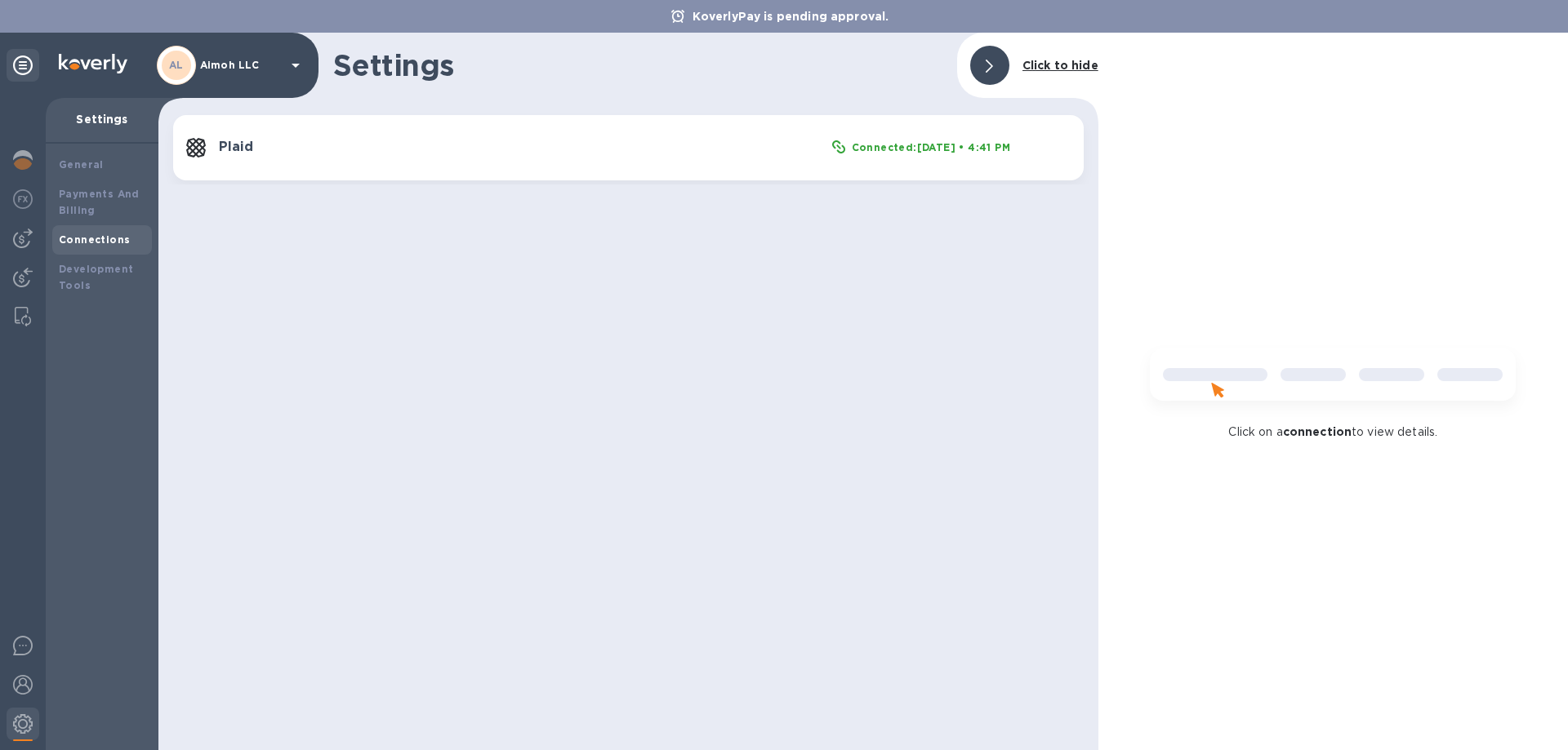
click at [877, 145] on b "Connected: [DATE] • 4:41 PM" at bounding box center [931, 147] width 158 height 12
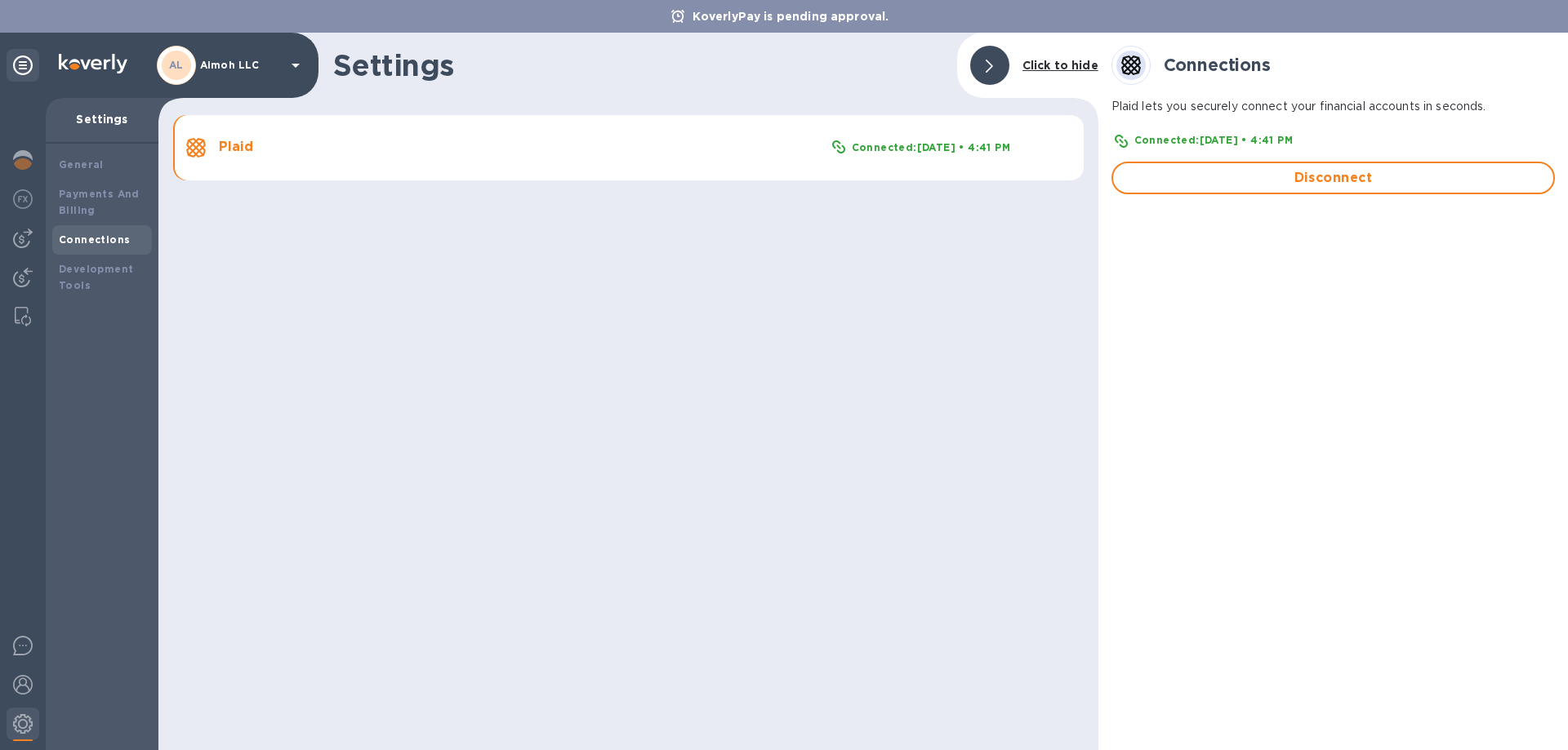
click at [1153, 139] on b "Connected: [DATE] • 4:41 PM" at bounding box center [1214, 140] width 158 height 12
click at [1135, 74] on icon at bounding box center [1131, 65] width 20 height 20
click at [1190, 64] on h2 "Connections" at bounding box center [1217, 65] width 107 height 20
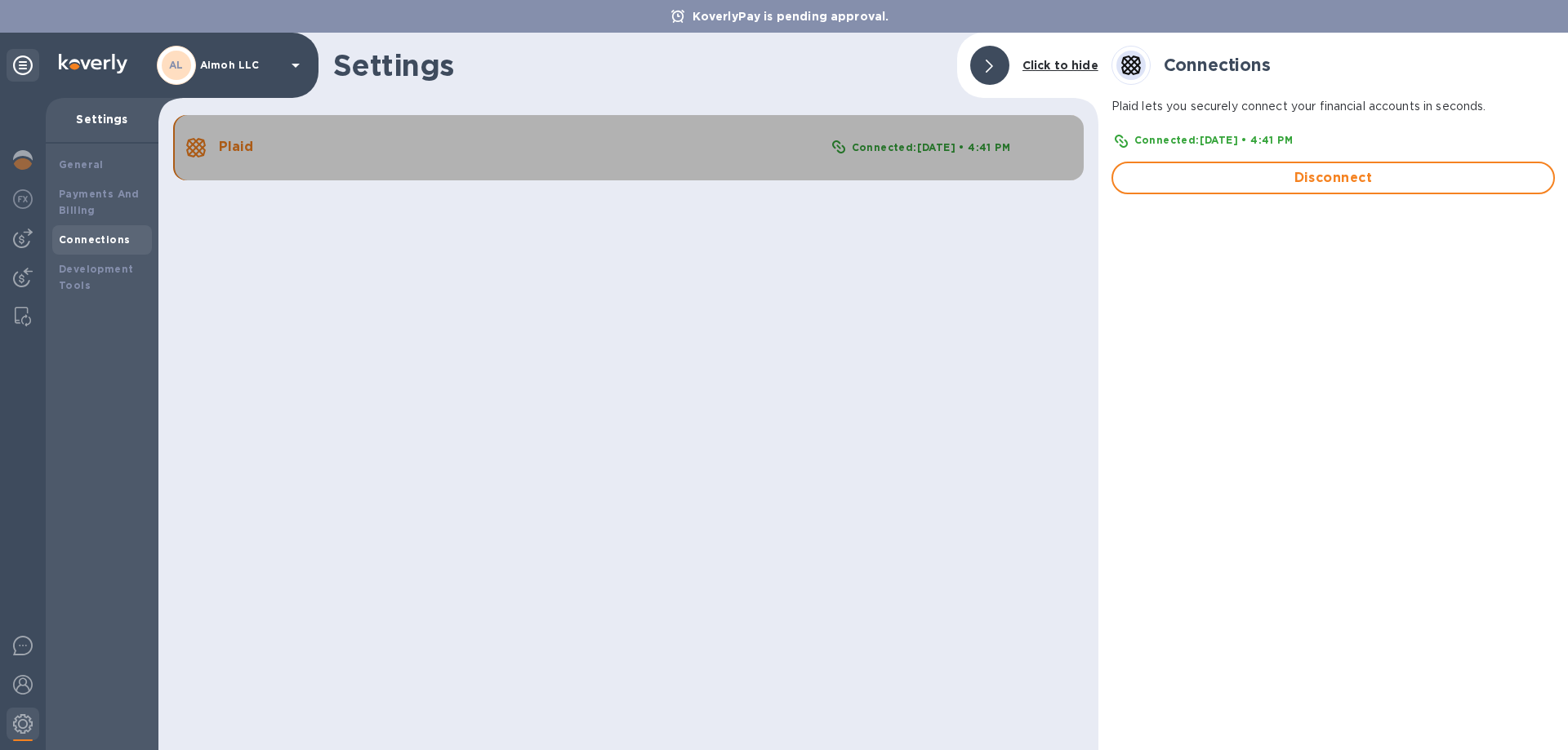
click at [945, 149] on b "Connected: [DATE] • 4:41 PM" at bounding box center [931, 147] width 158 height 12
click at [604, 160] on button "Plaid Connected: [DATE] • 4:41 PM" at bounding box center [628, 148] width 911 height 65
click at [604, 160] on div "Plaid Connected: [DATE] • 4:41 PM" at bounding box center [628, 148] width 891 height 26
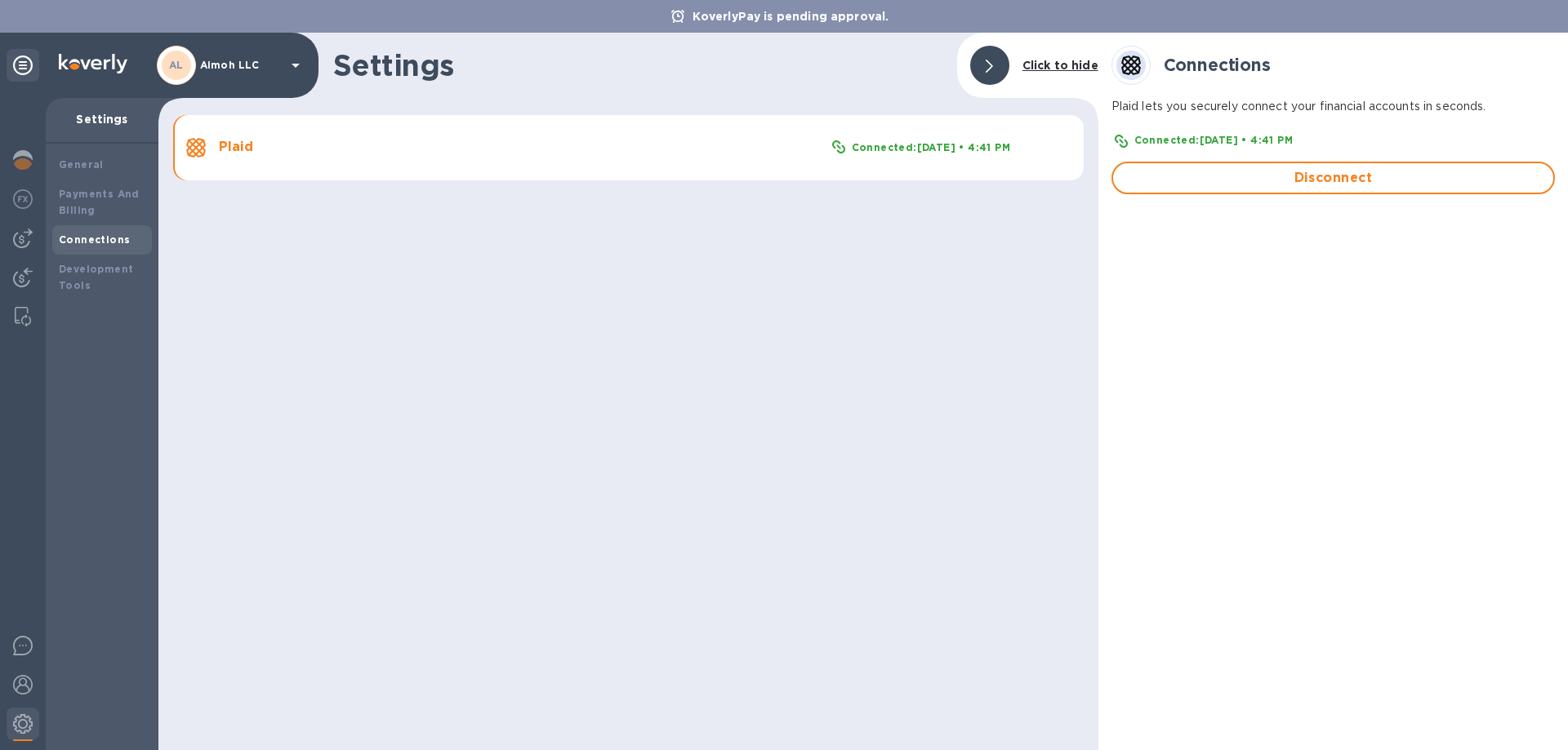
click at [1254, 141] on b "Connected: [DATE] • 4:41 PM" at bounding box center [1214, 140] width 158 height 12
click at [1193, 54] on div "Connections" at bounding box center [1333, 65] width 444 height 39
click at [1131, 70] on icon at bounding box center [1131, 65] width 20 height 20
click at [1131, 69] on icon at bounding box center [1131, 65] width 20 height 20
click at [1137, 64] on icon at bounding box center [1131, 65] width 20 height 20
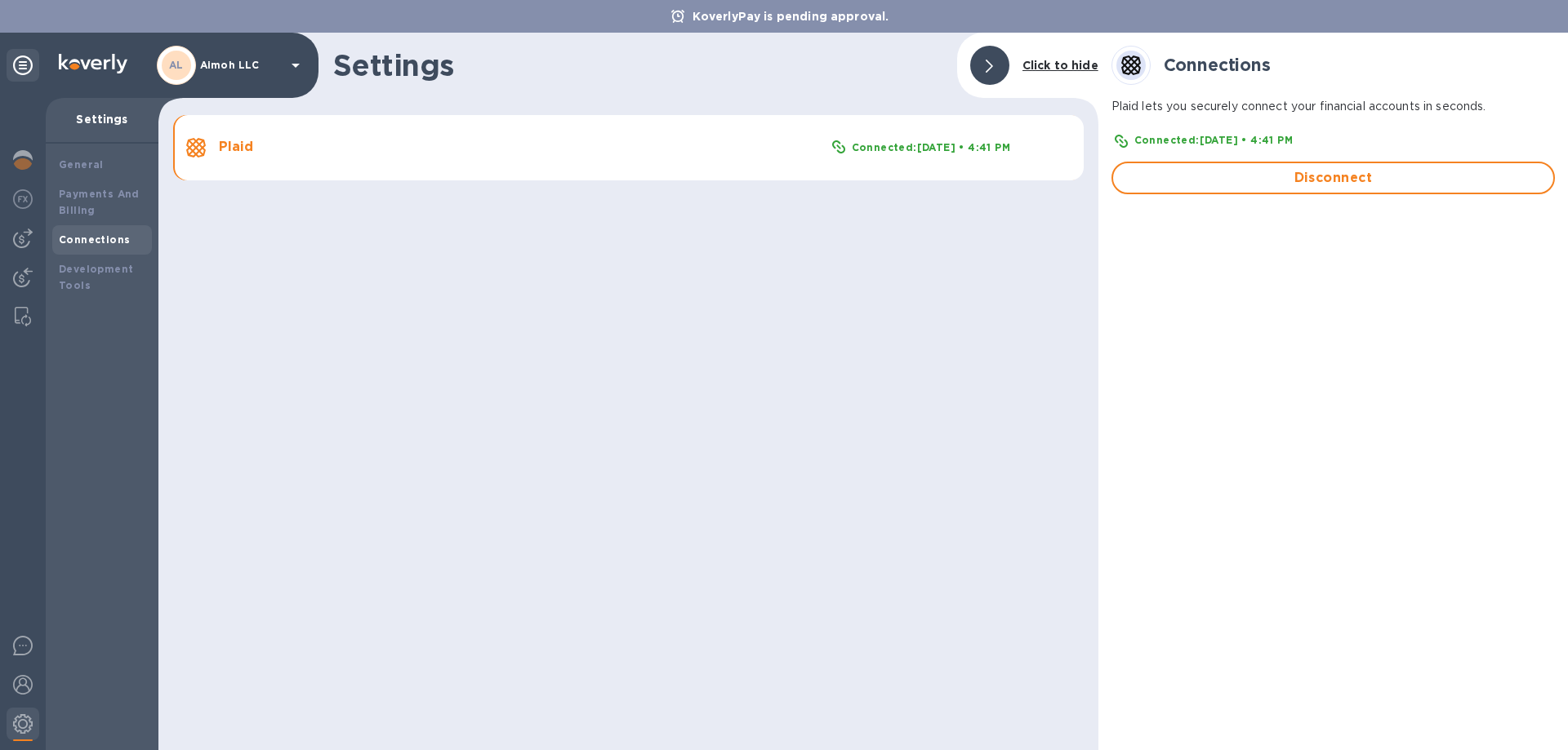
click at [998, 60] on div at bounding box center [990, 65] width 39 height 39
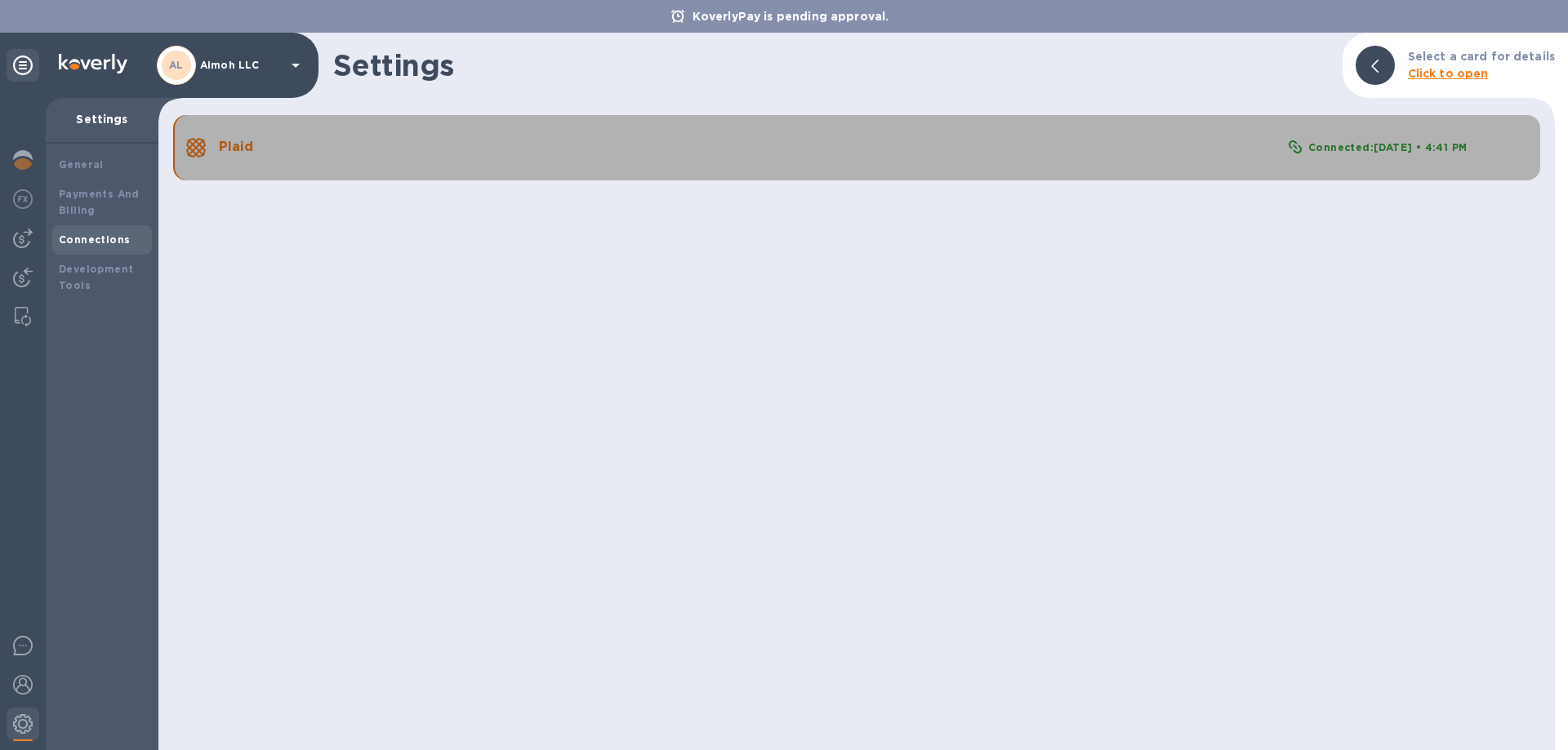
click at [221, 149] on h3 "Plaid" at bounding box center [754, 147] width 1070 height 16
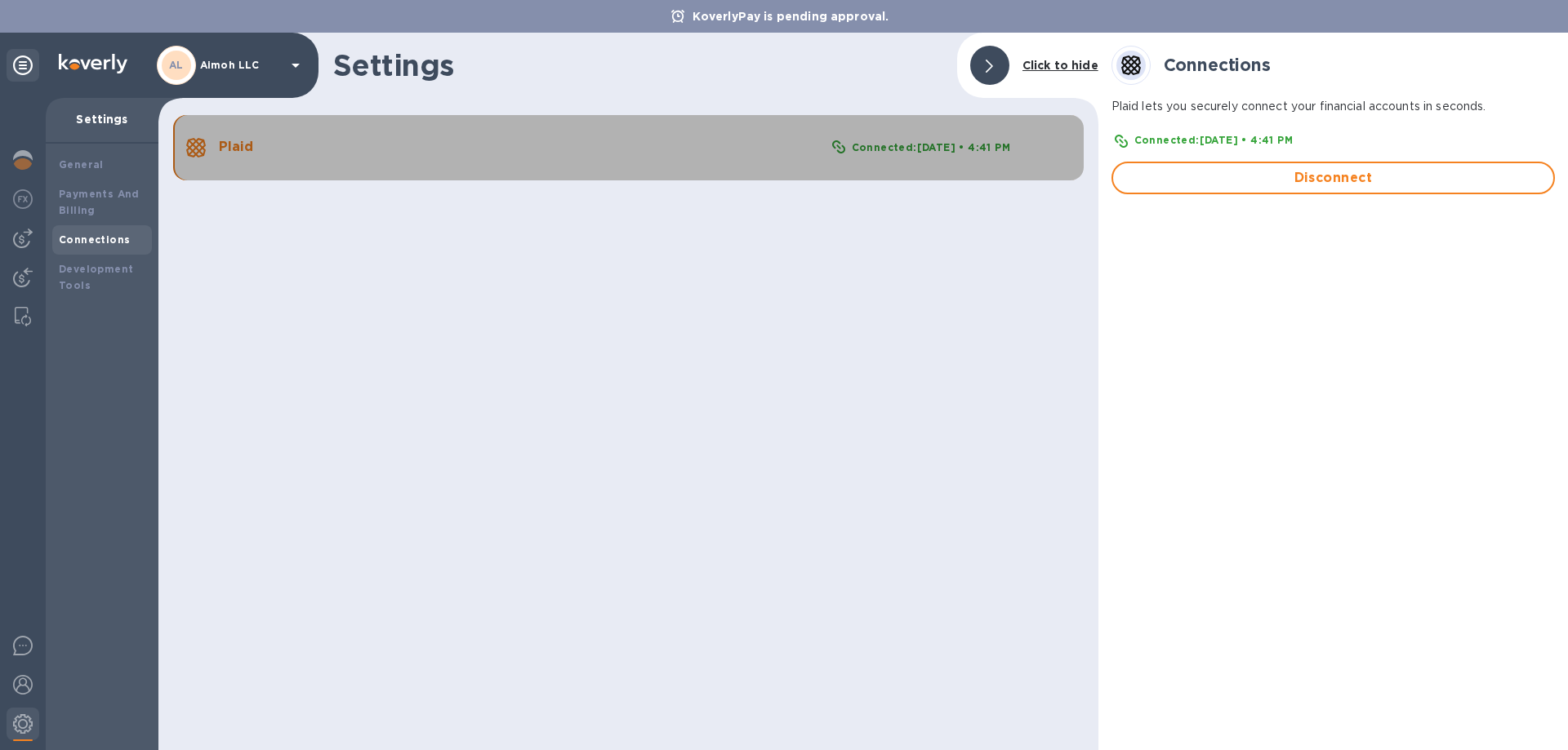
click at [882, 158] on div "Connected: [DATE] • 4:41 PM" at bounding box center [930, 147] width 165 height 23
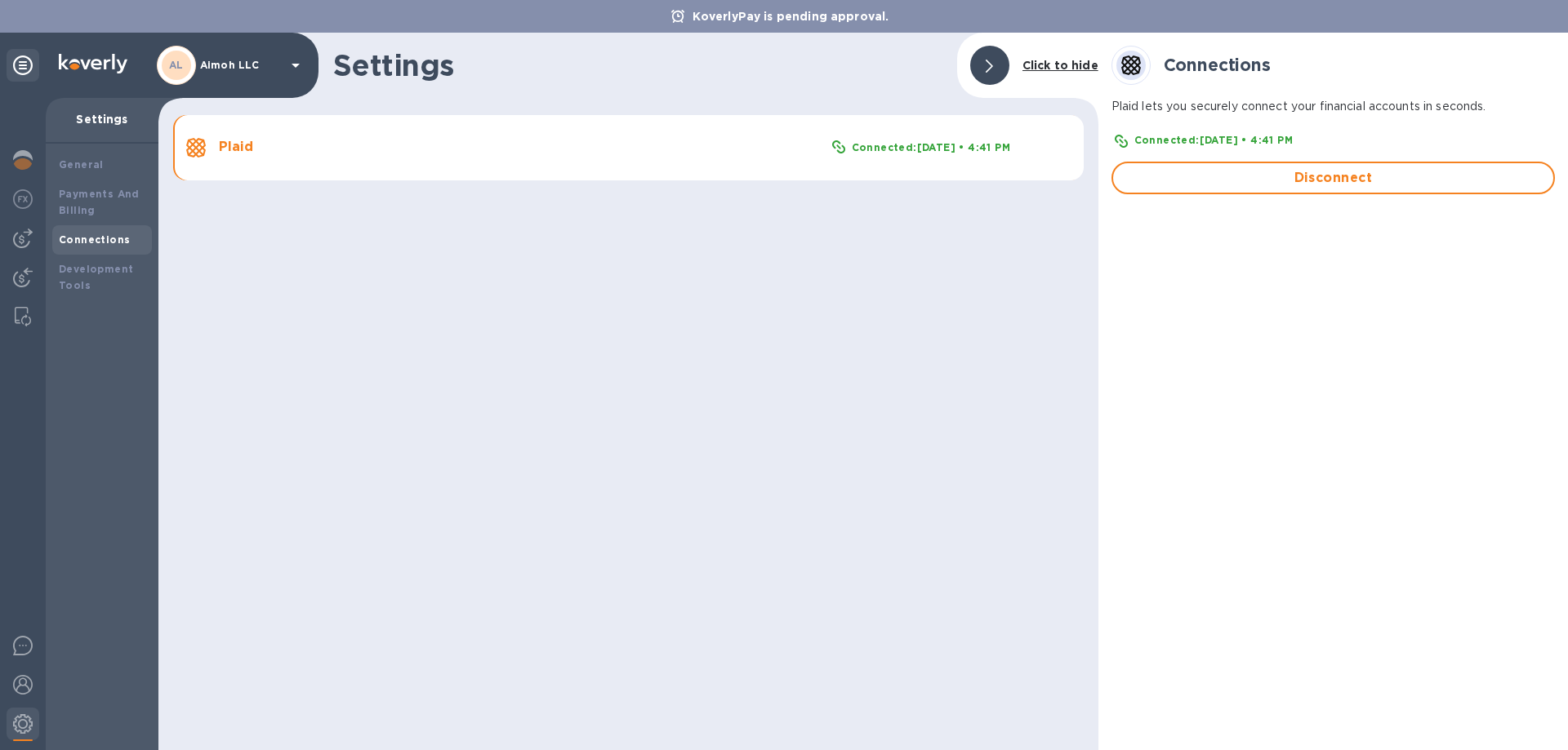
click at [884, 155] on div "Connected: [DATE] • 4:41 PM" at bounding box center [930, 147] width 165 height 23
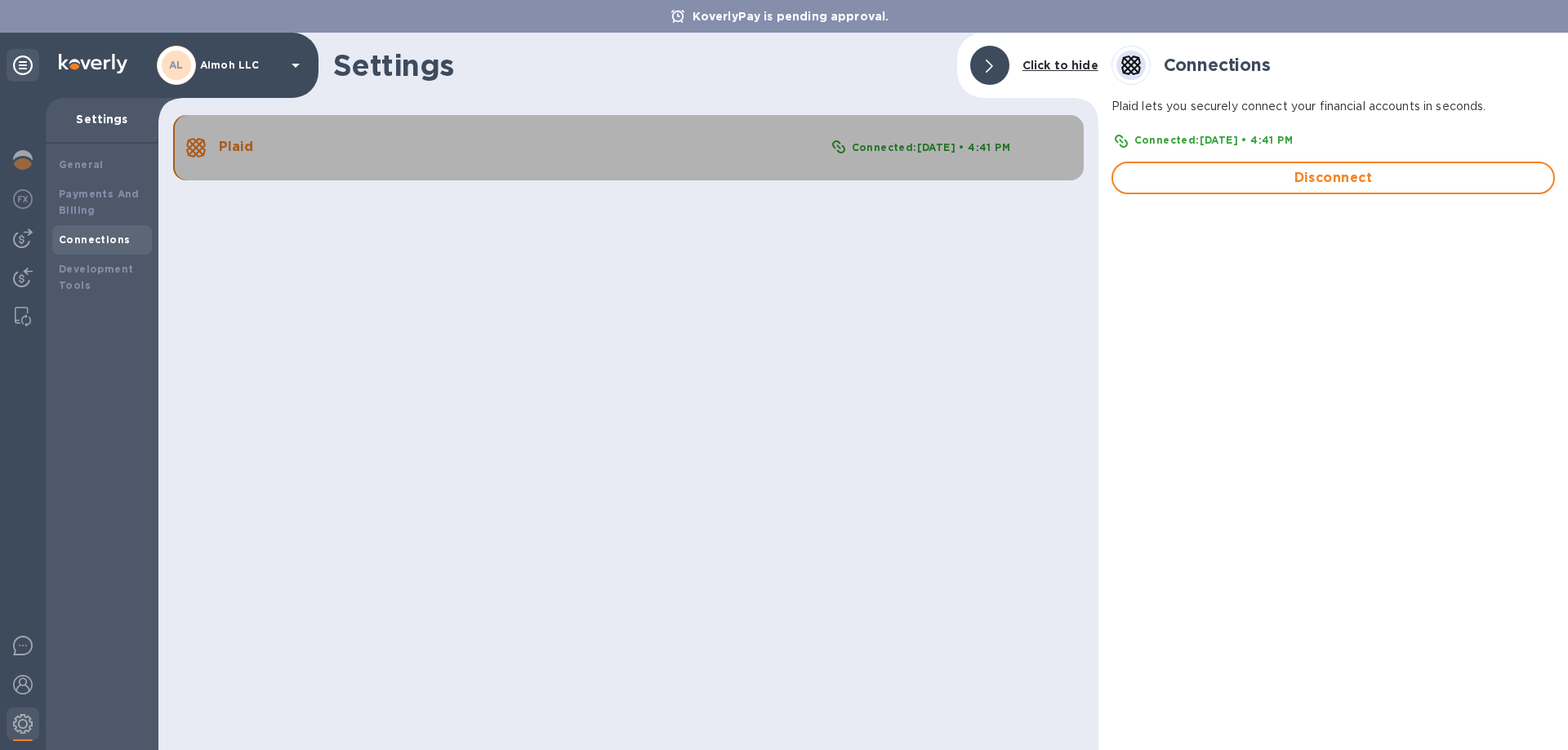
click at [884, 155] on div "Connected: [DATE] • 4:41 PM" at bounding box center [930, 147] width 165 height 23
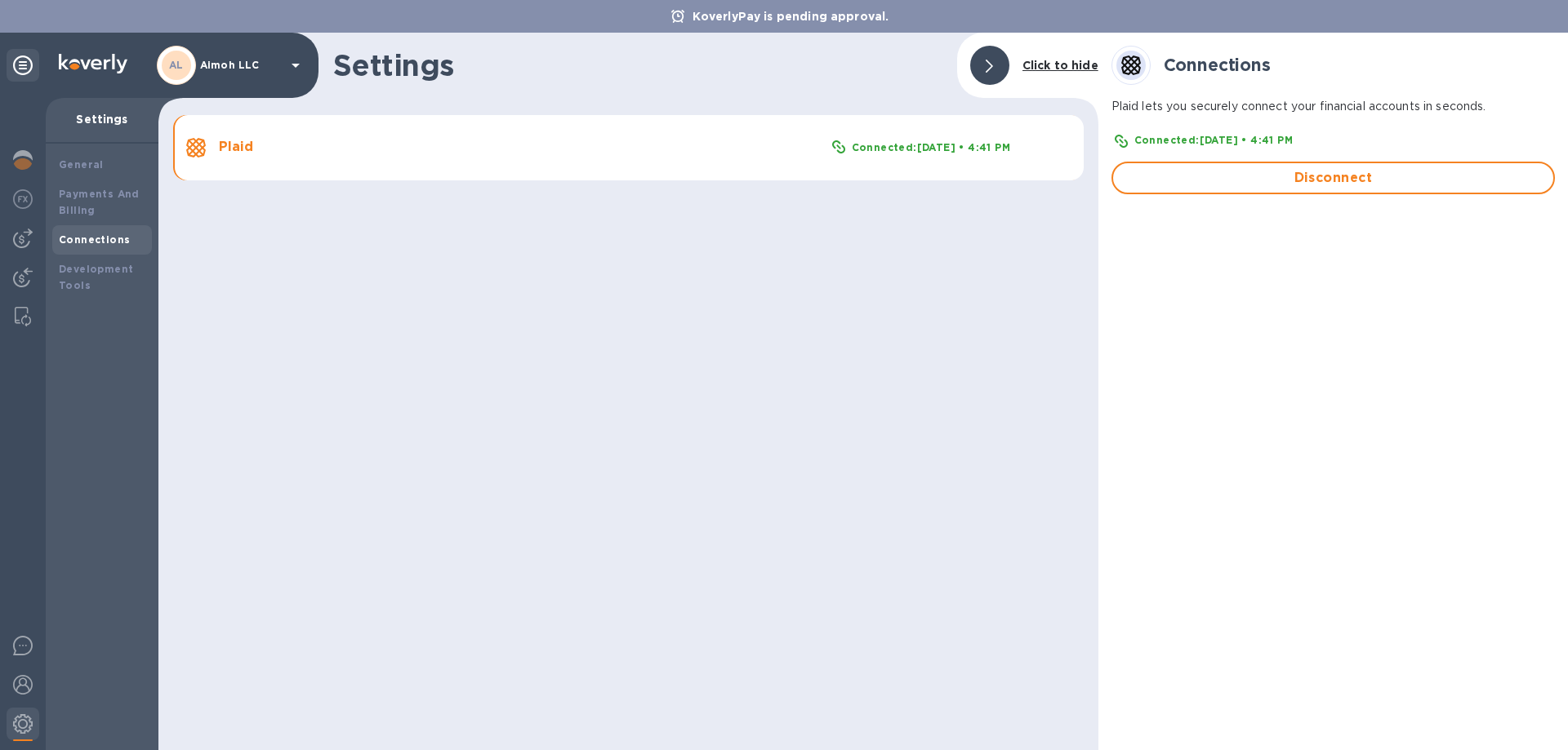
click at [884, 155] on div "Connected: [DATE] • 4:41 PM" at bounding box center [930, 147] width 165 height 23
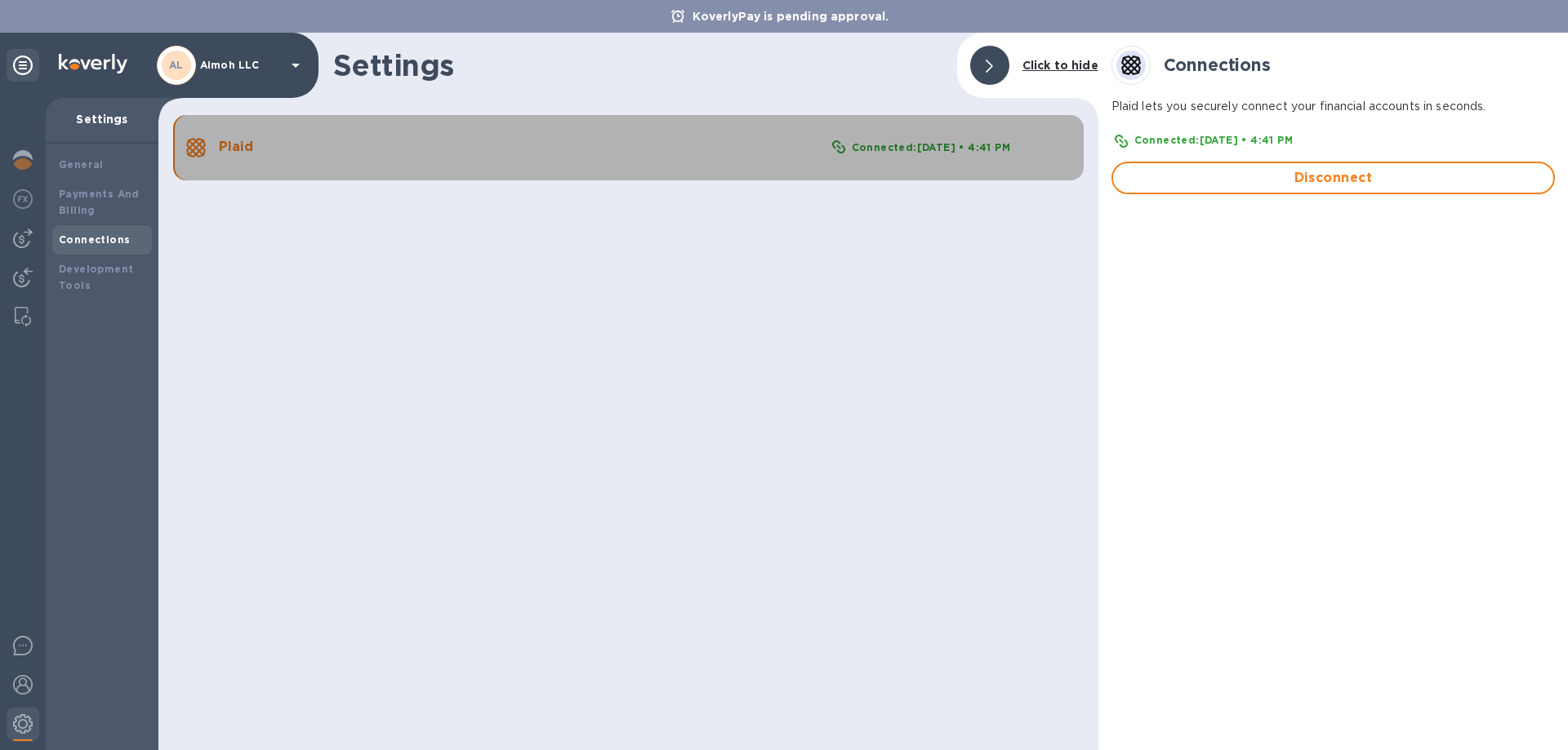
click at [884, 155] on div "Connected: [DATE] • 4:41 PM" at bounding box center [930, 147] width 165 height 23
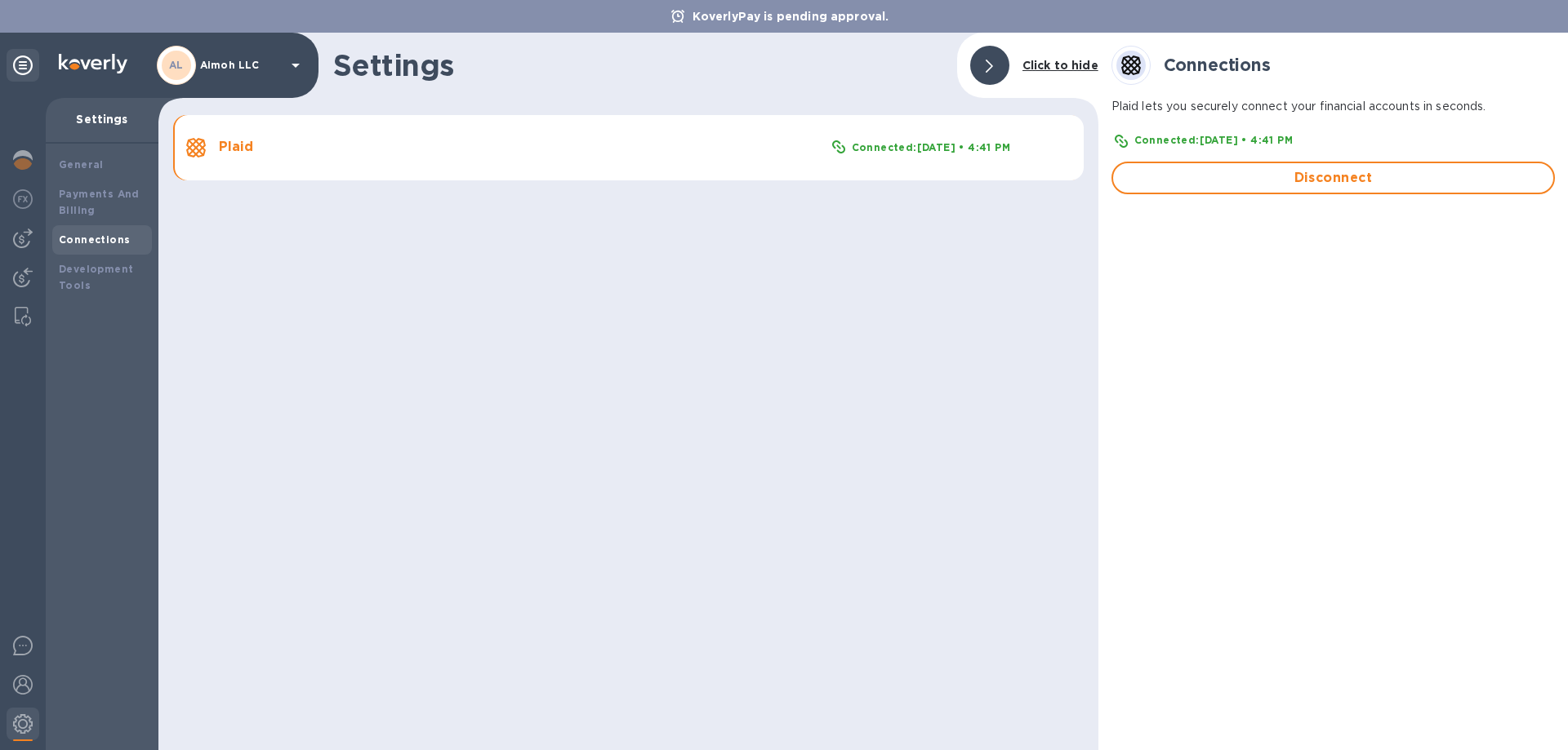
type input "[EMAIL_ADDRESS][DOMAIN_NAME]"
